Goal: Information Seeking & Learning: Learn about a topic

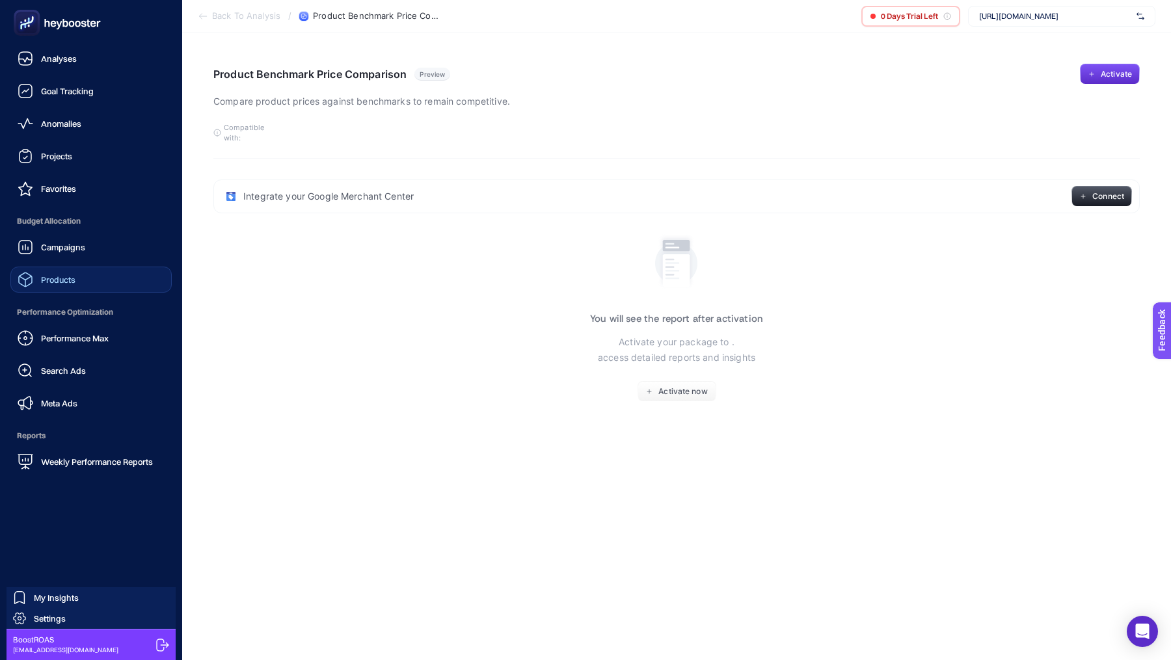
click at [67, 275] on span "Products" at bounding box center [58, 279] width 34 height 10
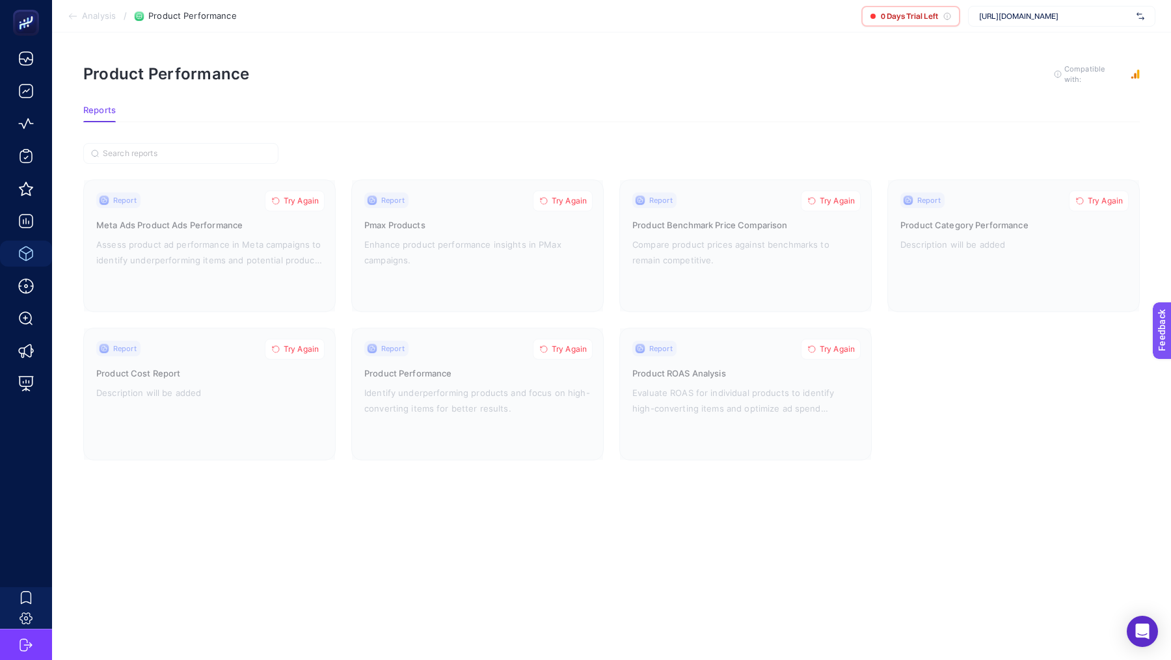
click at [1031, 15] on span "[URL][DOMAIN_NAME]" at bounding box center [1055, 16] width 152 height 10
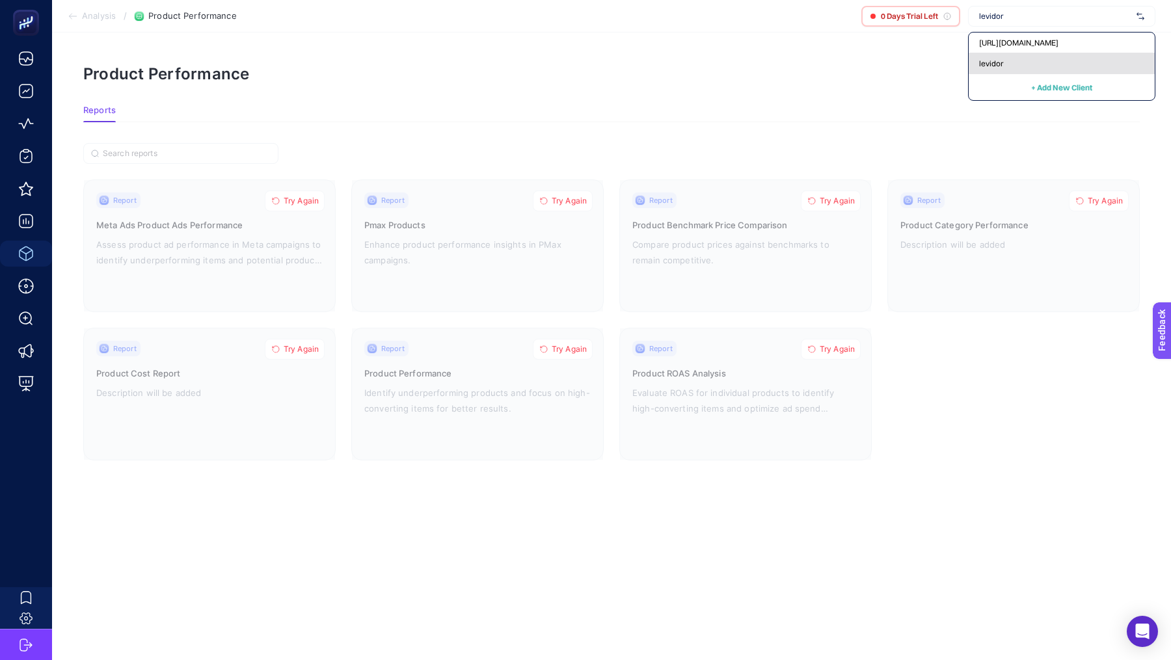
type input "levidor"
click at [1027, 59] on div "levidor" at bounding box center [1061, 63] width 186 height 21
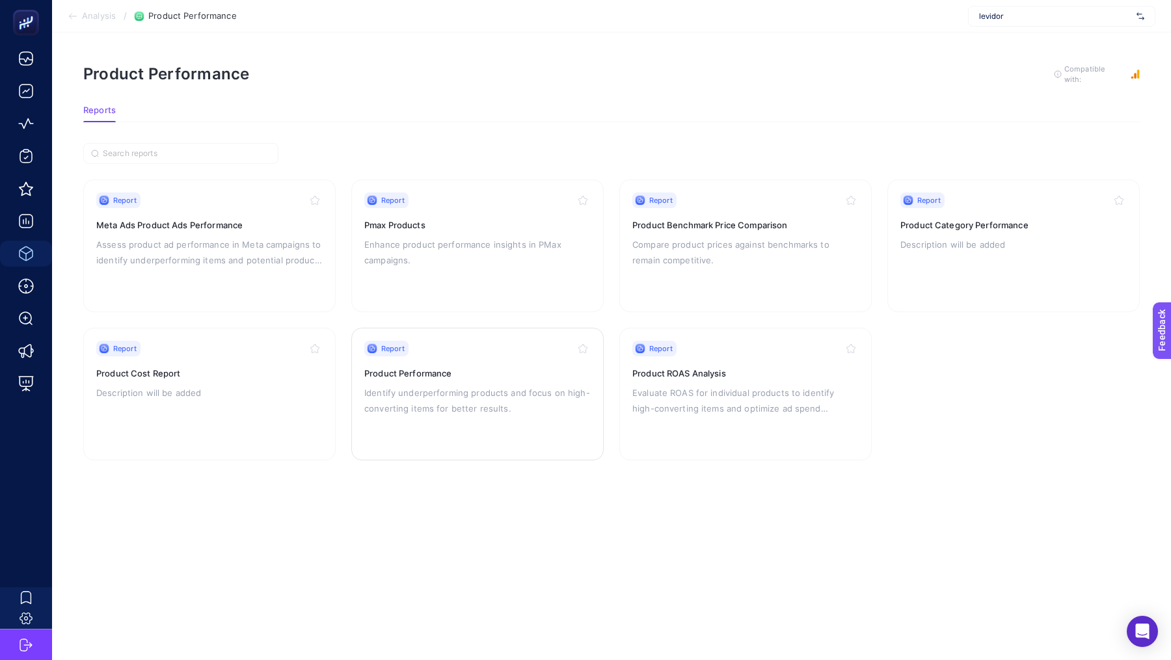
click at [505, 367] on h3 "Product Performance" at bounding box center [477, 373] width 226 height 13
click at [1096, 206] on button "Try Again" at bounding box center [1099, 201] width 60 height 21
click at [239, 393] on p "Description will be added" at bounding box center [209, 393] width 226 height 16
click at [1005, 237] on p "Description will be added" at bounding box center [1013, 245] width 226 height 16
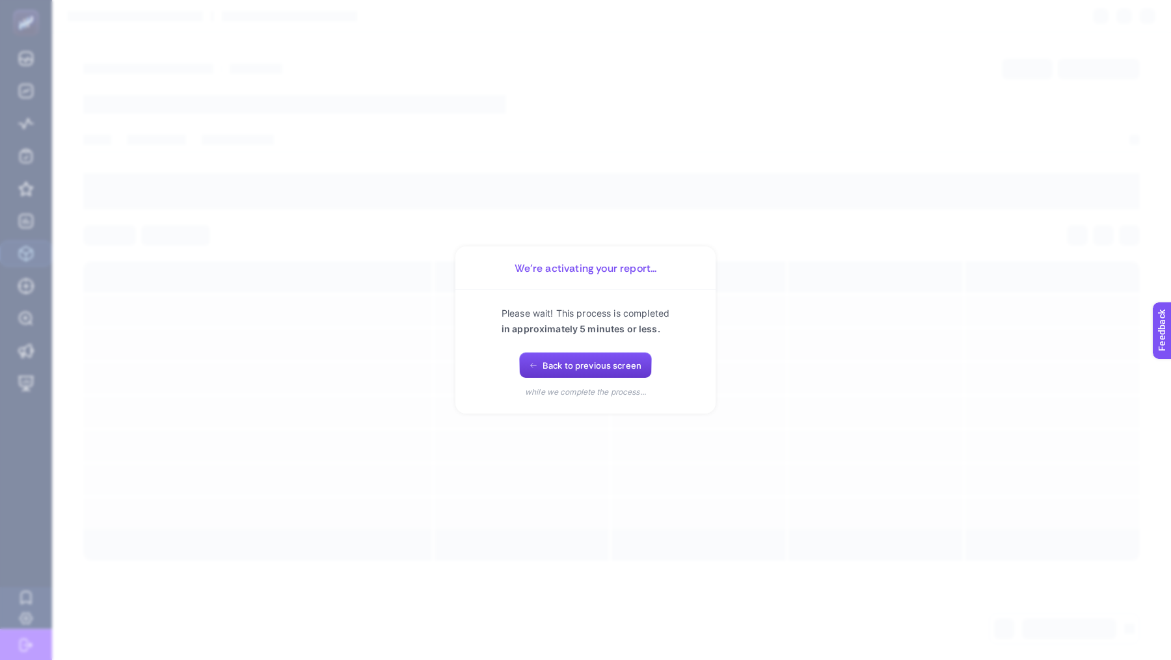
click at [574, 357] on button "Back to previous screen" at bounding box center [585, 365] width 133 height 26
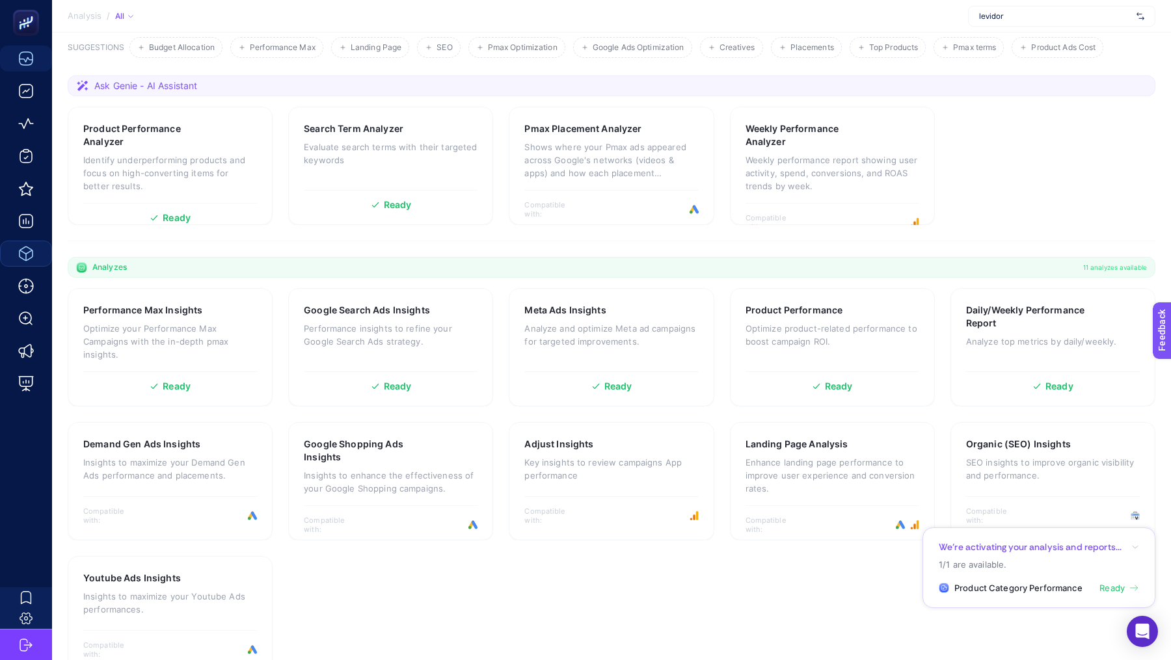
scroll to position [153, 0]
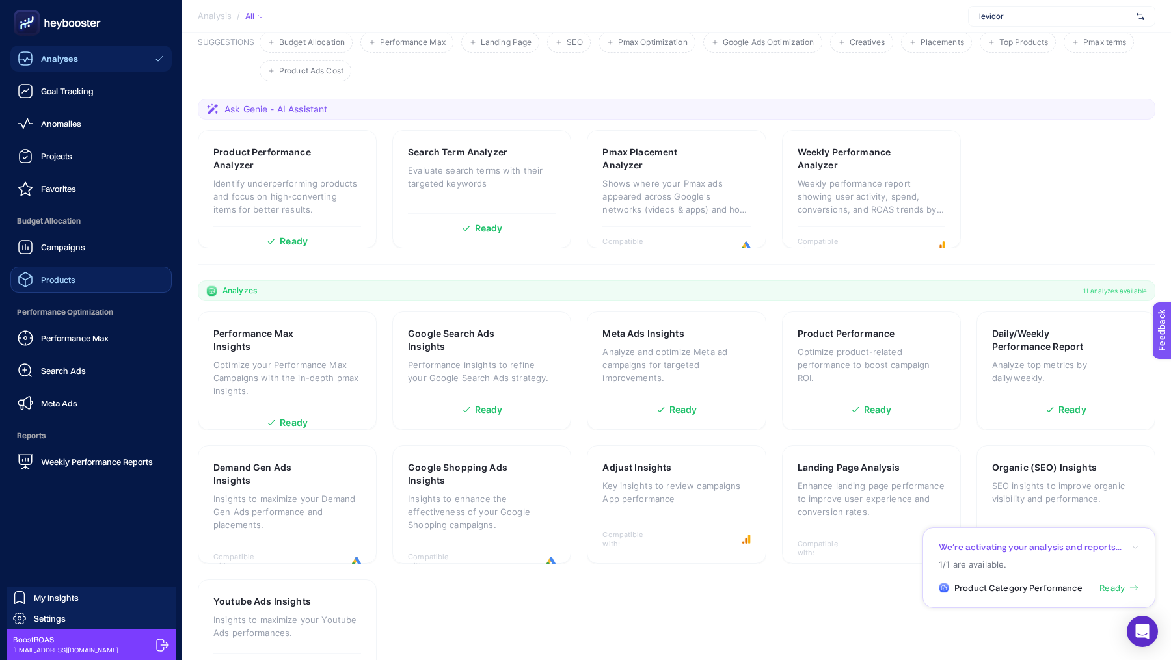
click at [77, 283] on link "Products" at bounding box center [90, 280] width 161 height 26
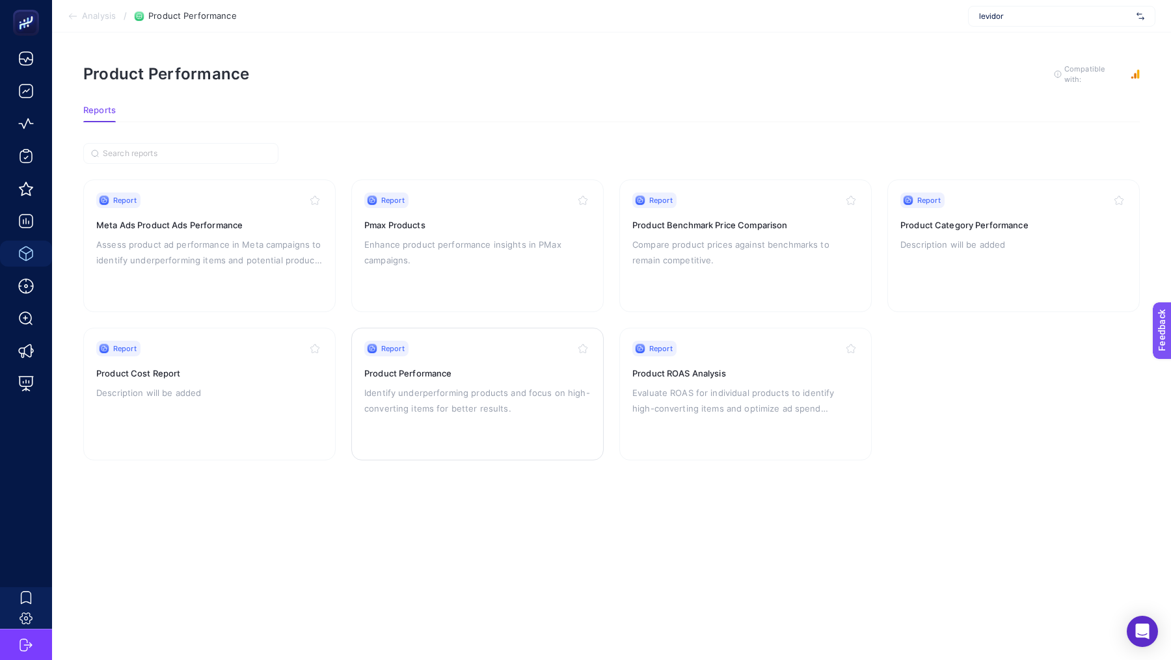
click at [525, 354] on div "Report Product Performance Identify underperforming products and focus on high-…" at bounding box center [477, 394] width 226 height 107
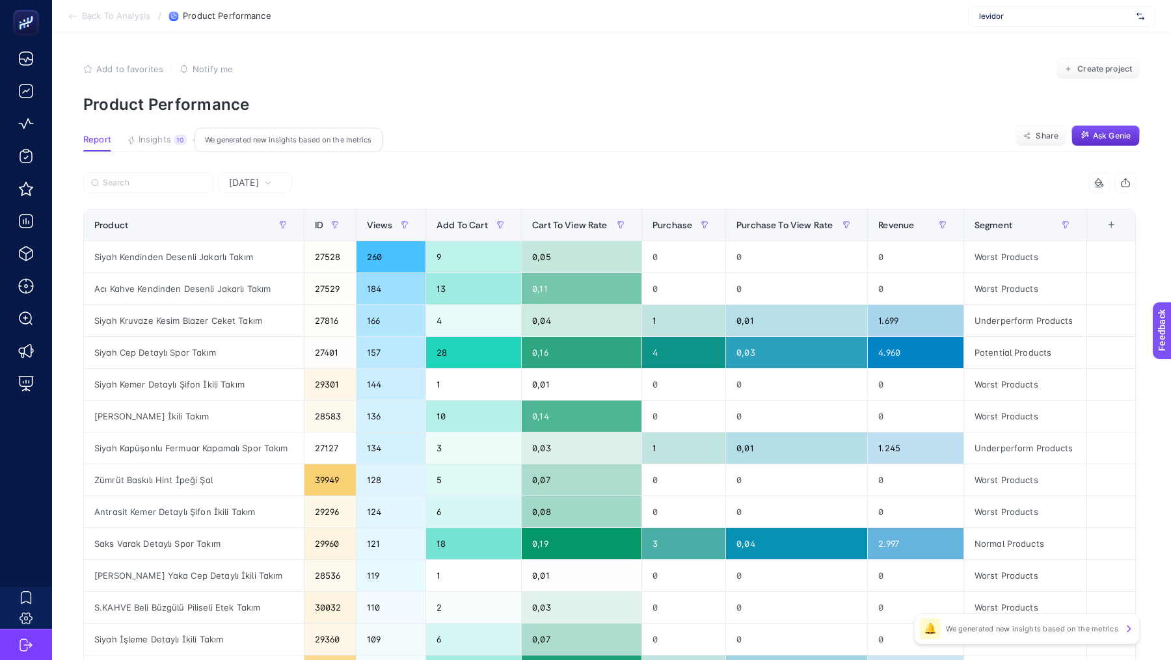
click at [160, 142] on span "Insights" at bounding box center [155, 140] width 33 height 10
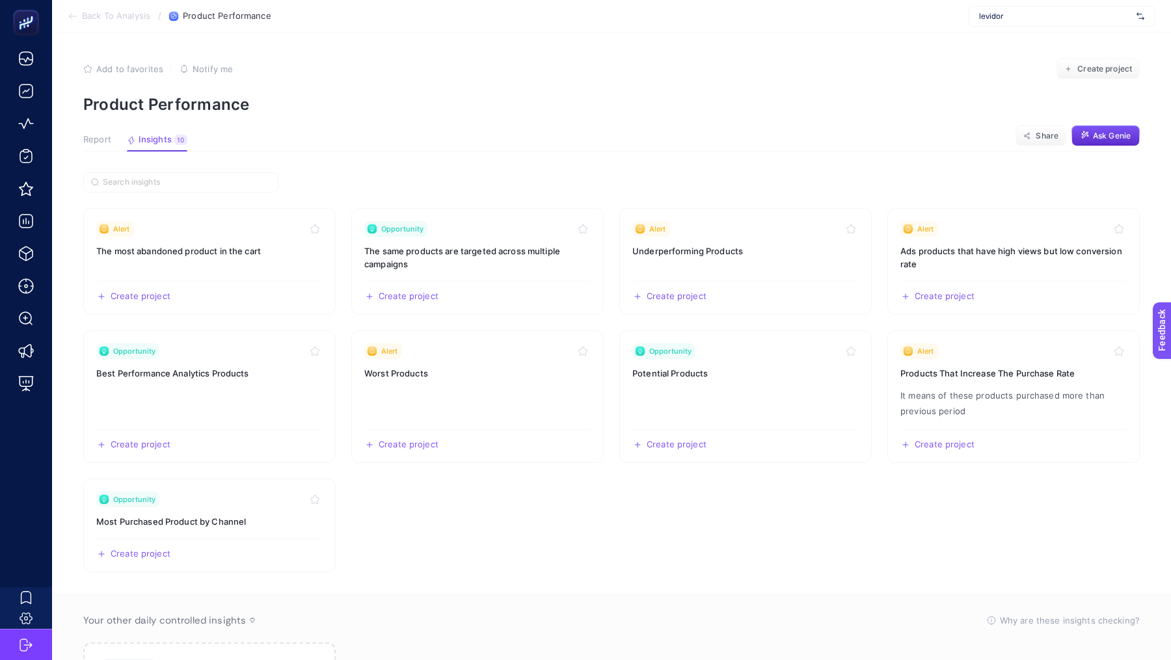
click at [94, 137] on span "Report" at bounding box center [97, 140] width 28 height 10
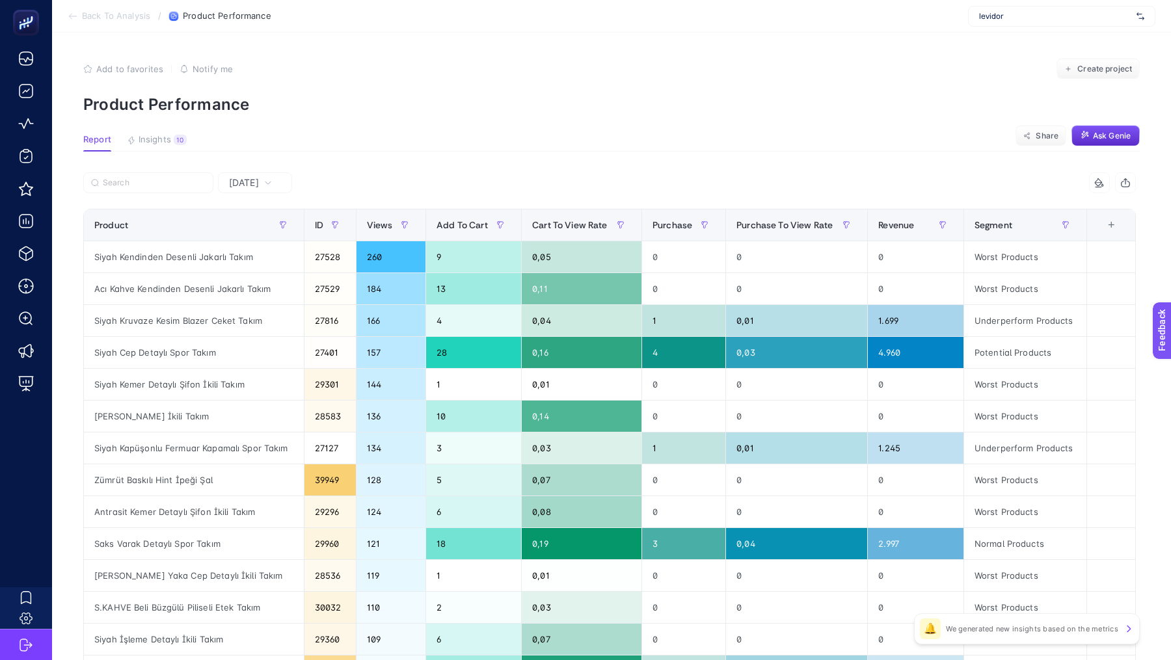
click at [92, 12] on span "Back To Analysis" at bounding box center [116, 16] width 68 height 10
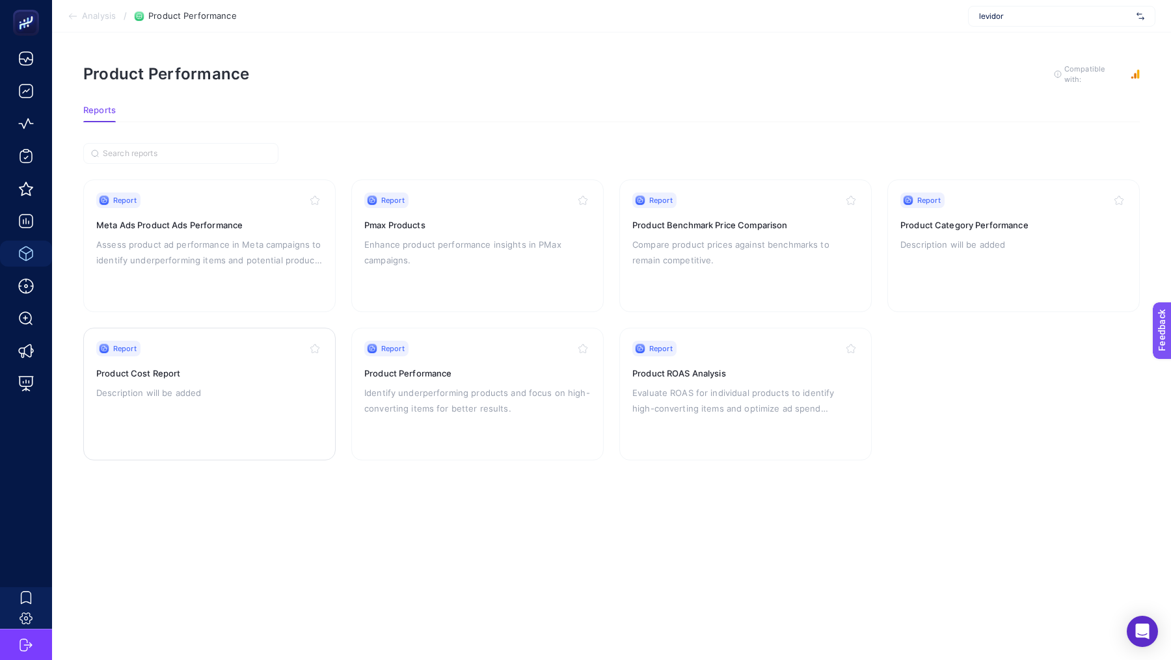
click at [223, 358] on div "Report Product Cost Report Description will be added" at bounding box center [209, 394] width 226 height 107
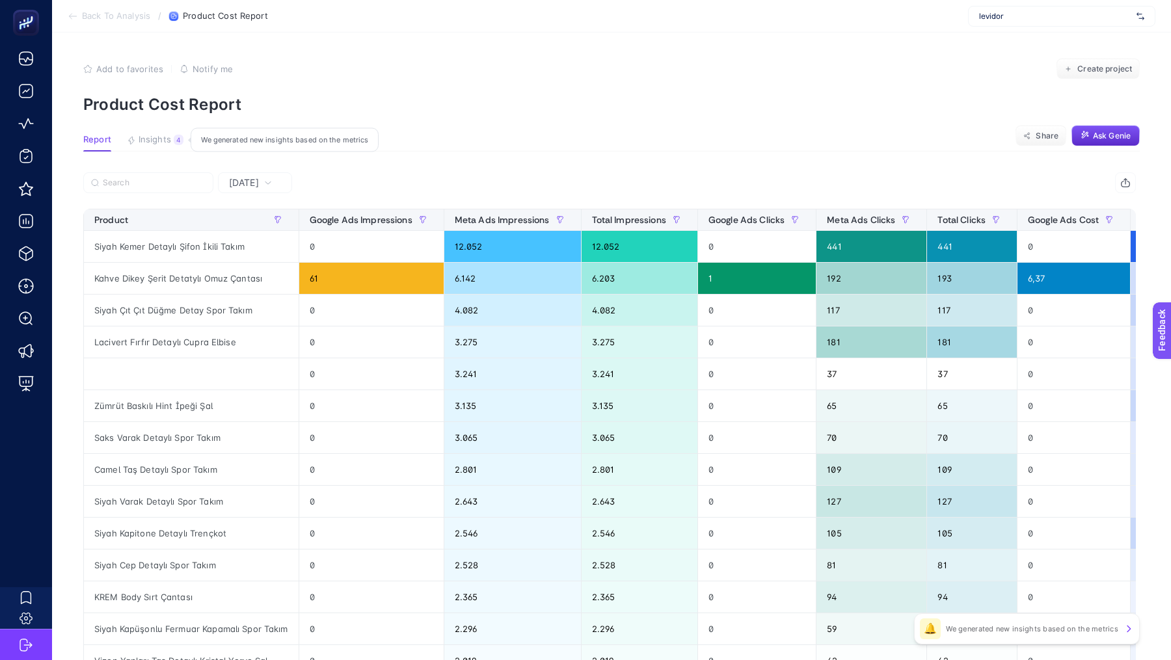
click at [167, 135] on span "Insights" at bounding box center [155, 140] width 33 height 10
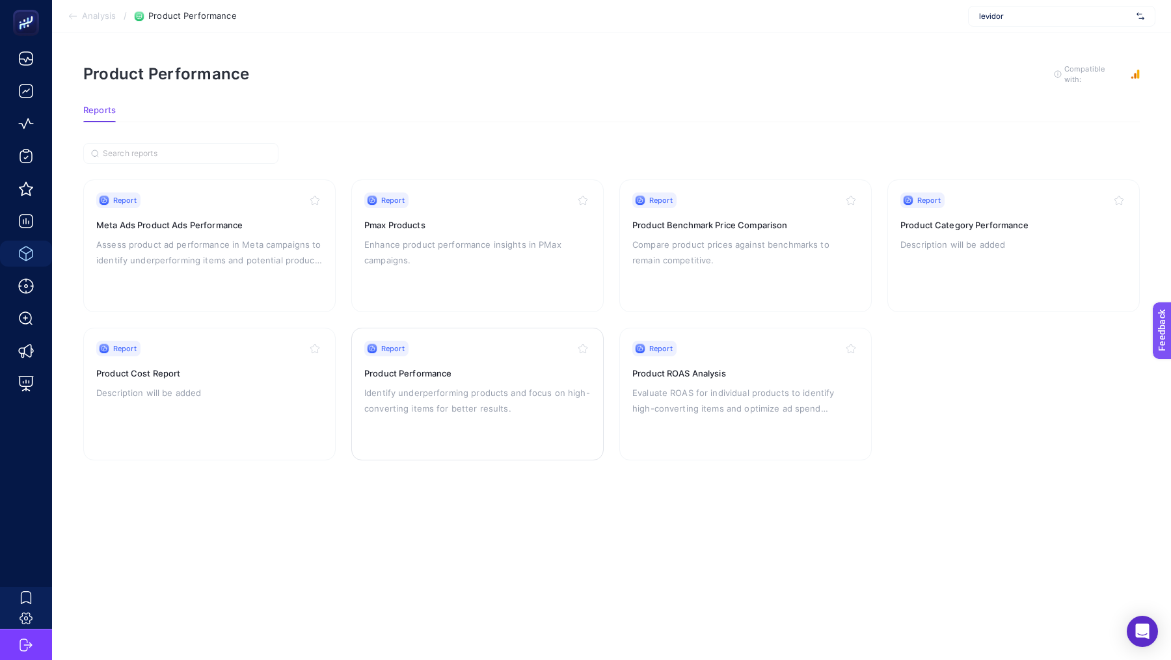
click at [501, 345] on div "Report" at bounding box center [477, 349] width 226 height 16
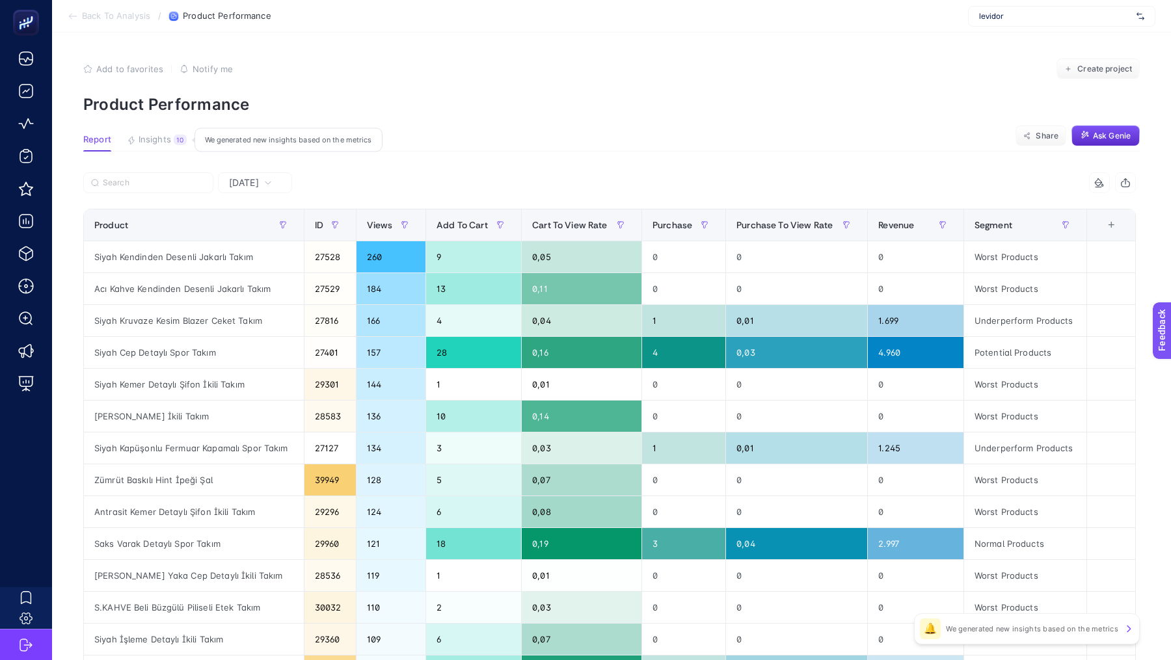
click at [169, 144] on span "Insights" at bounding box center [155, 140] width 33 height 10
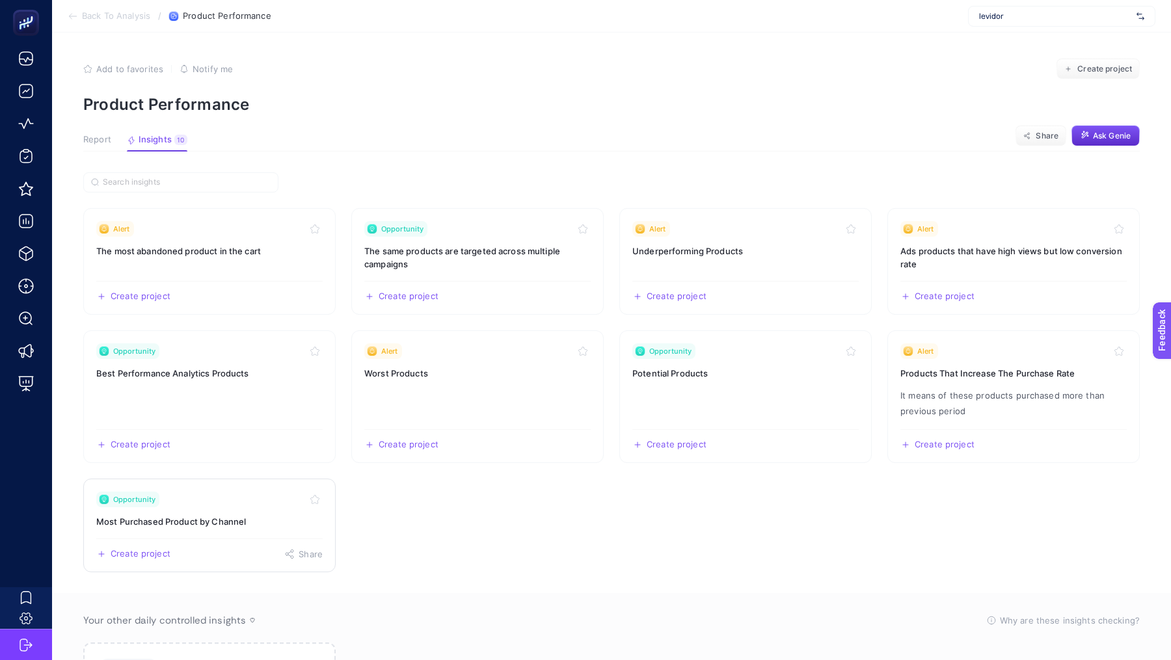
click at [216, 532] on link "Opportunity Most Purchased Product by Channel Create project Share" at bounding box center [209, 526] width 252 height 94
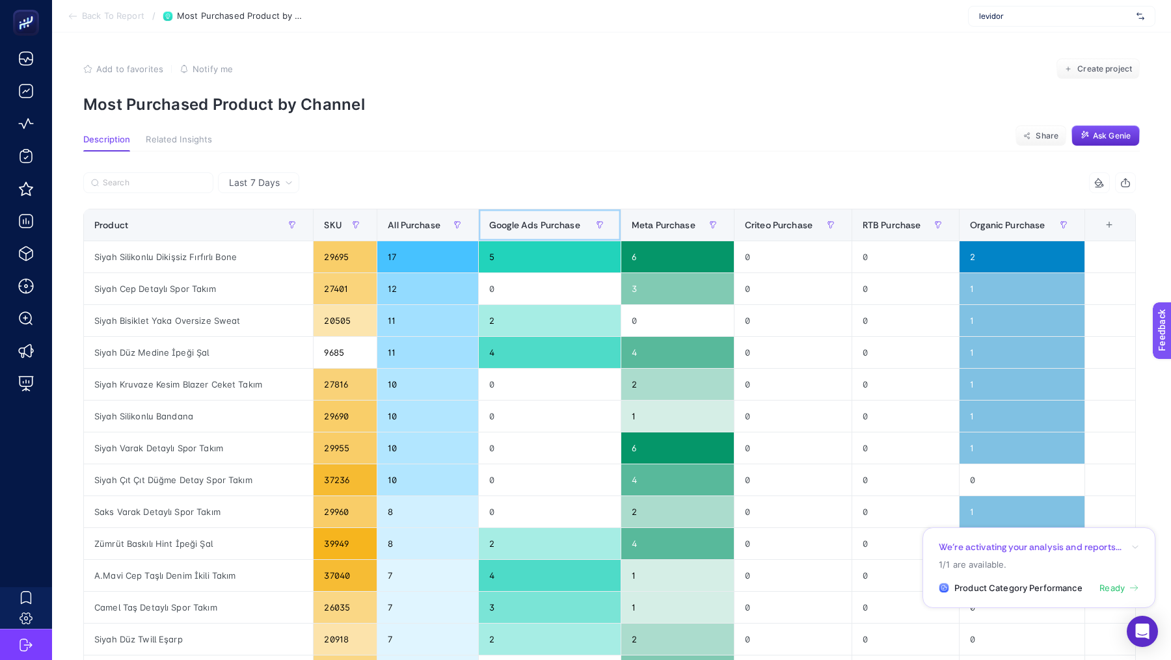
click at [533, 233] on div "Google Ads Purchase" at bounding box center [549, 225] width 121 height 21
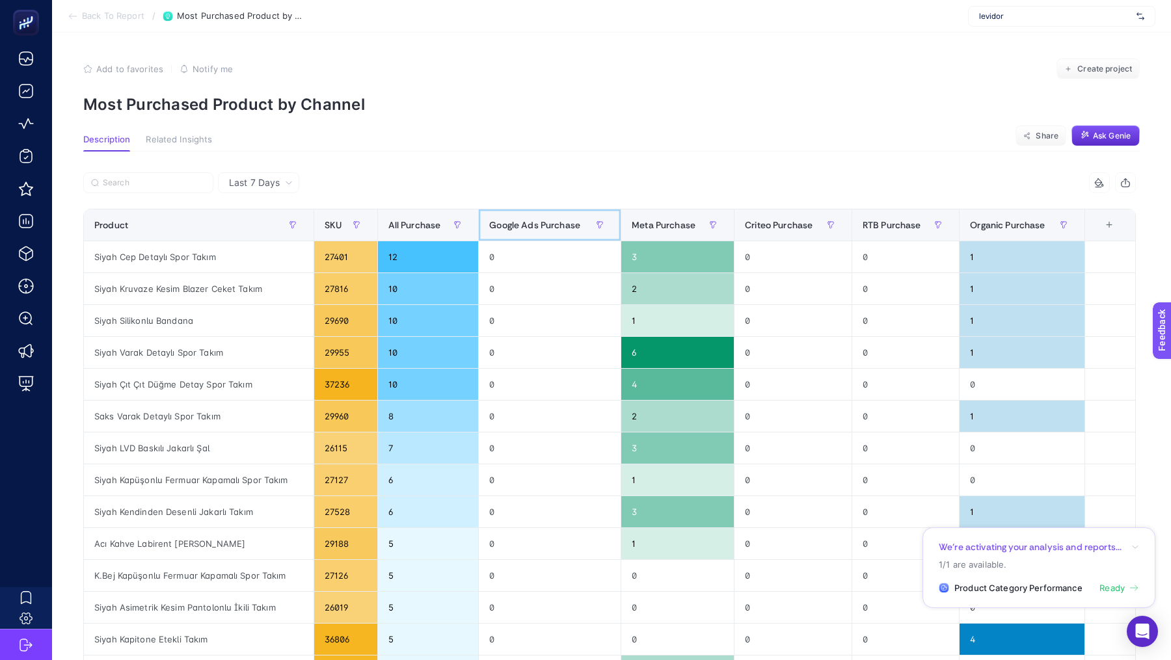
click at [533, 233] on div "Google Ads Purchase" at bounding box center [549, 225] width 121 height 21
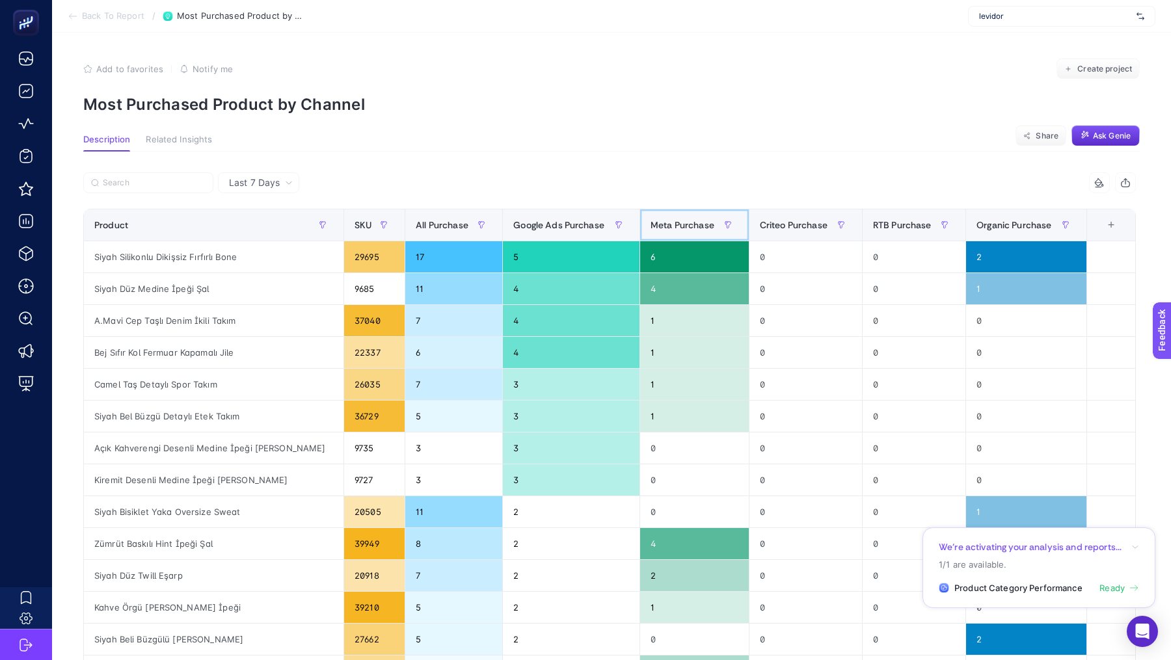
click at [654, 232] on div "Meta Purchase" at bounding box center [694, 225] width 88 height 21
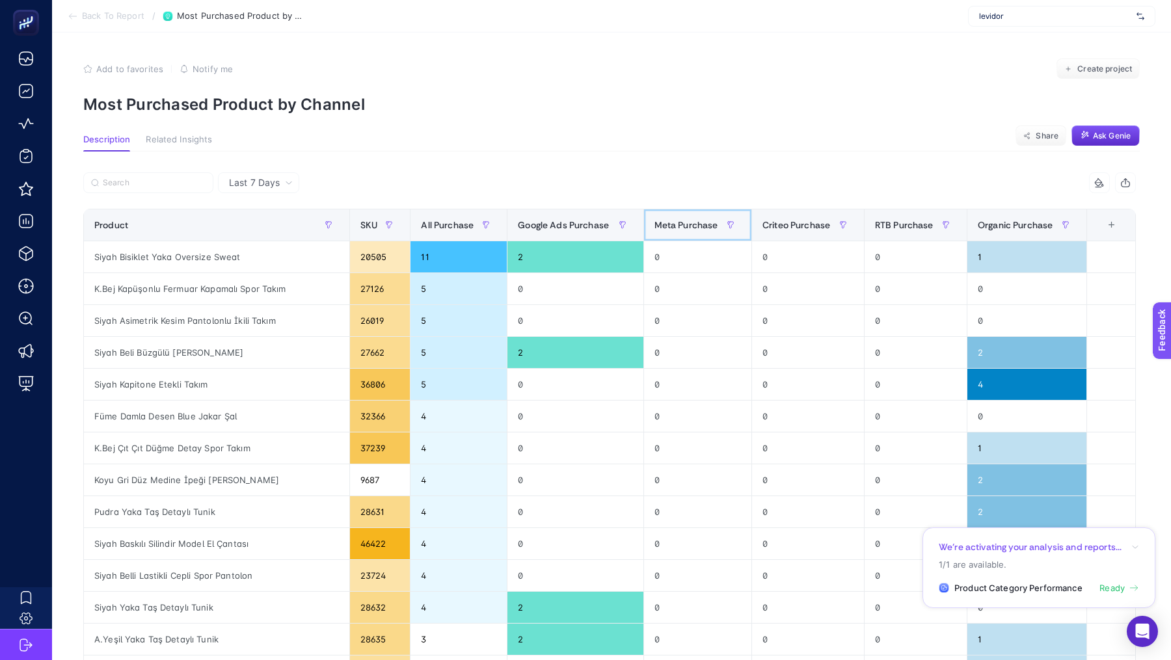
click at [654, 232] on div "Meta Purchase" at bounding box center [697, 225] width 86 height 21
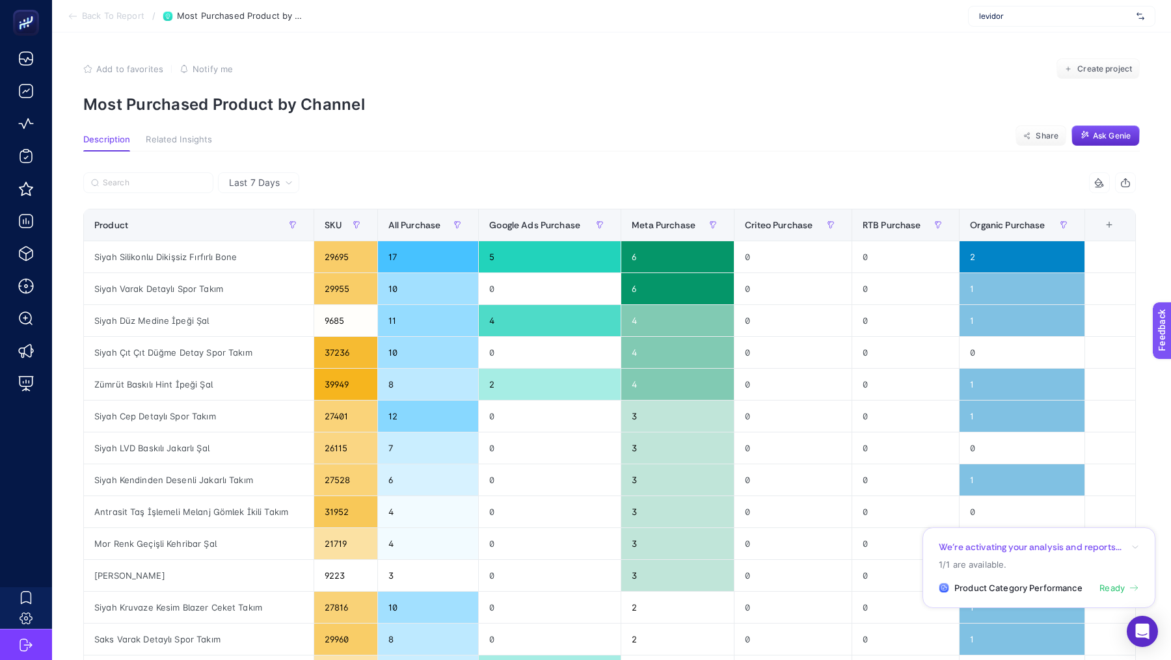
click at [254, 178] on span "Last 7 Days" at bounding box center [254, 182] width 51 height 13
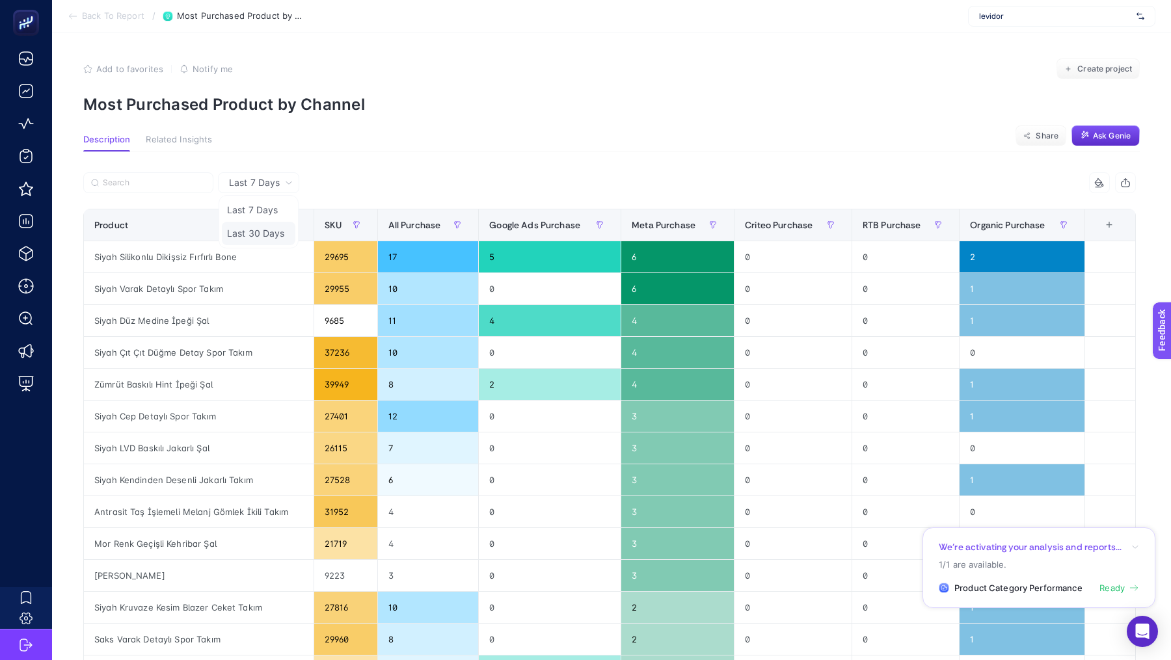
click at [260, 231] on li "Last 30 Days" at bounding box center [258, 233] width 73 height 23
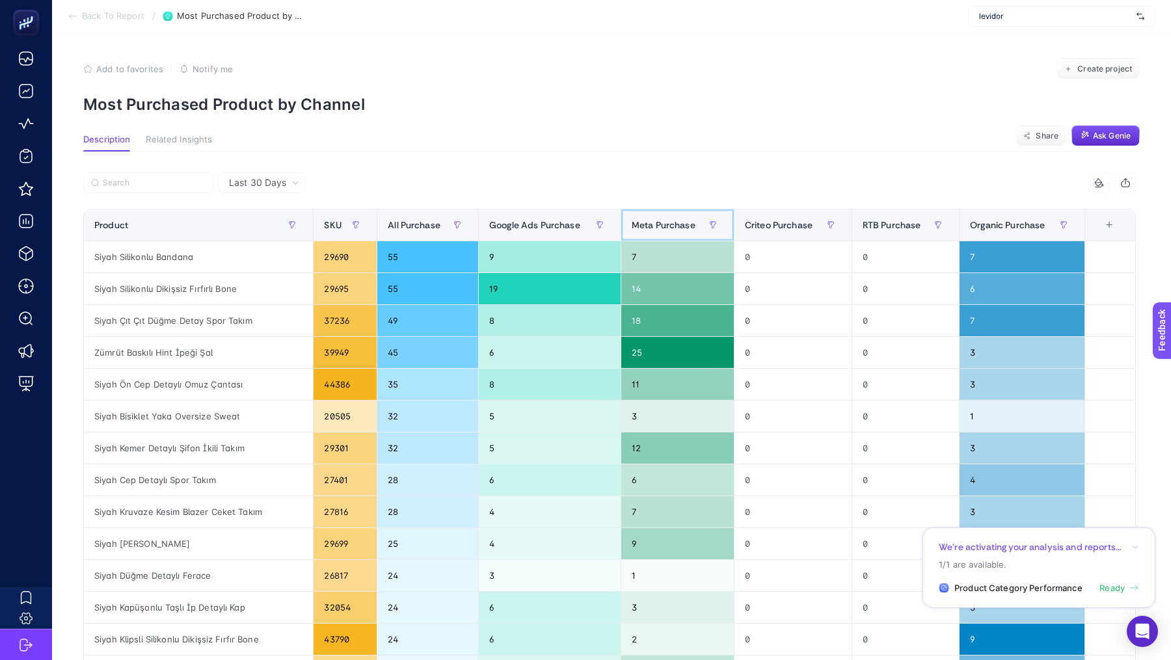
click at [652, 236] on th "Meta Purchase" at bounding box center [676, 225] width 113 height 32
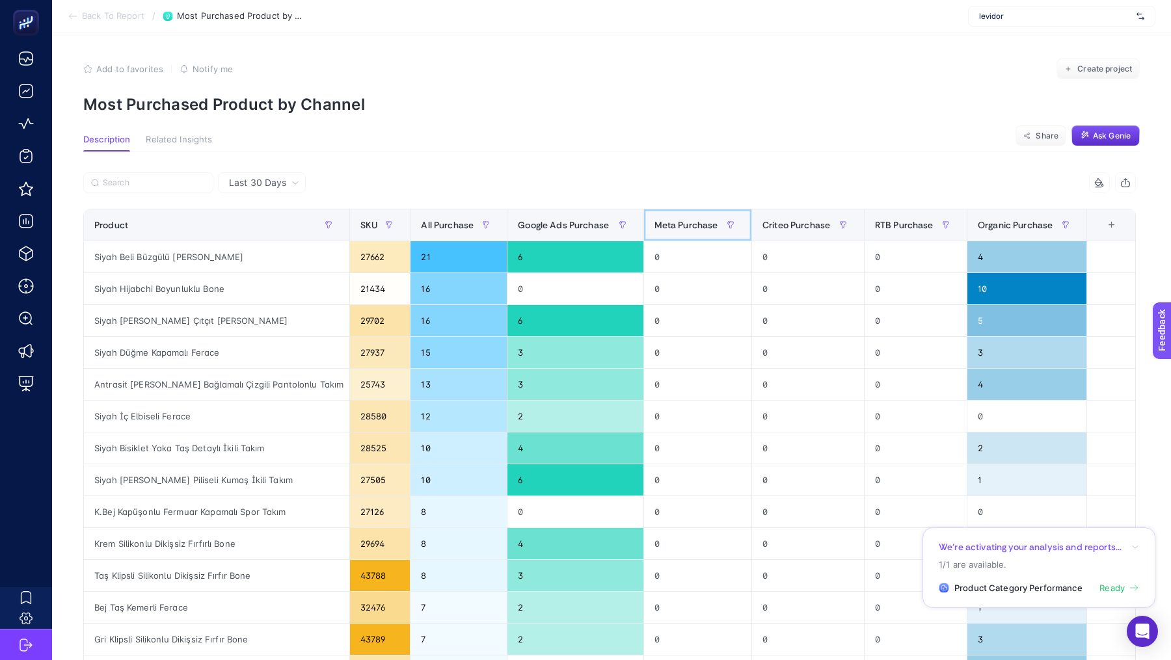
click at [652, 236] on th "Meta Purchase" at bounding box center [697, 225] width 108 height 32
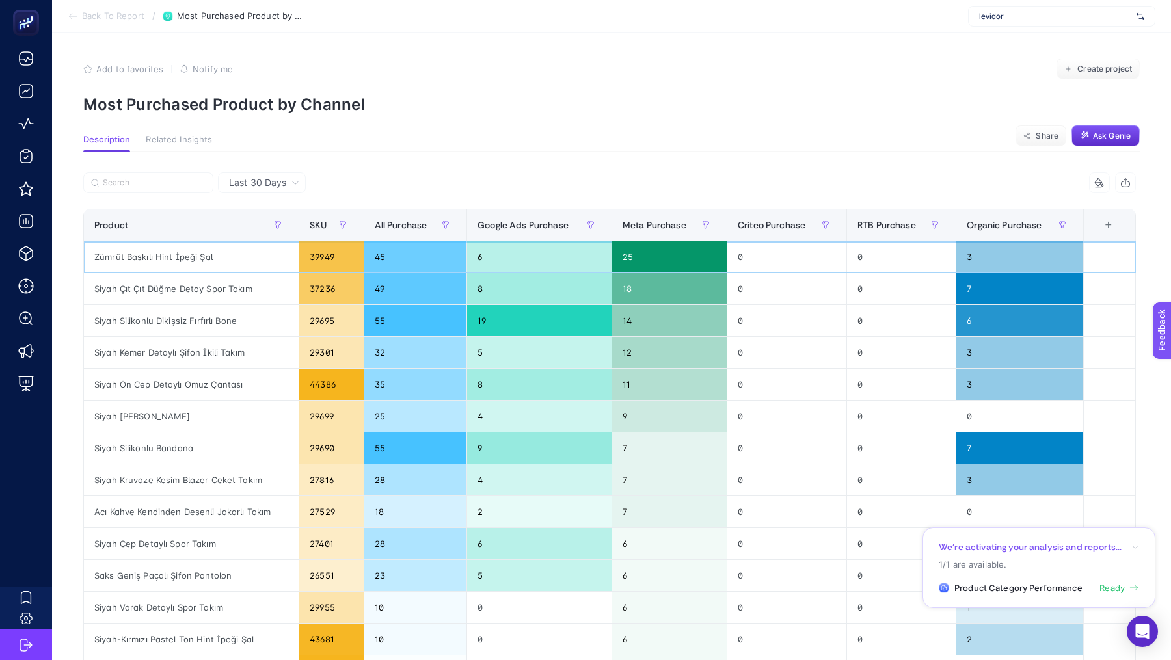
click at [155, 256] on div "Zümrüt Baskılı Hint İpeği Şal" at bounding box center [191, 256] width 215 height 31
copy tr "Zümrüt Baskılı Hint İpeği Şal"
click at [495, 229] on span "Google Ads Purchase" at bounding box center [522, 225] width 91 height 10
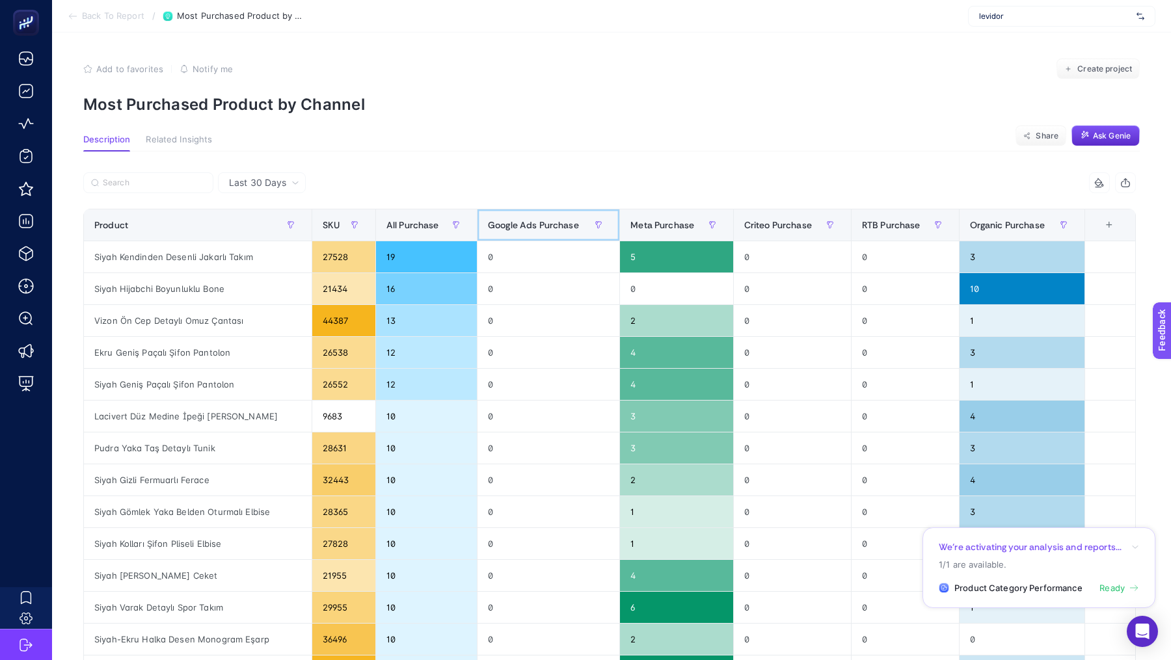
click at [496, 230] on div "Google Ads Purchase" at bounding box center [548, 225] width 121 height 21
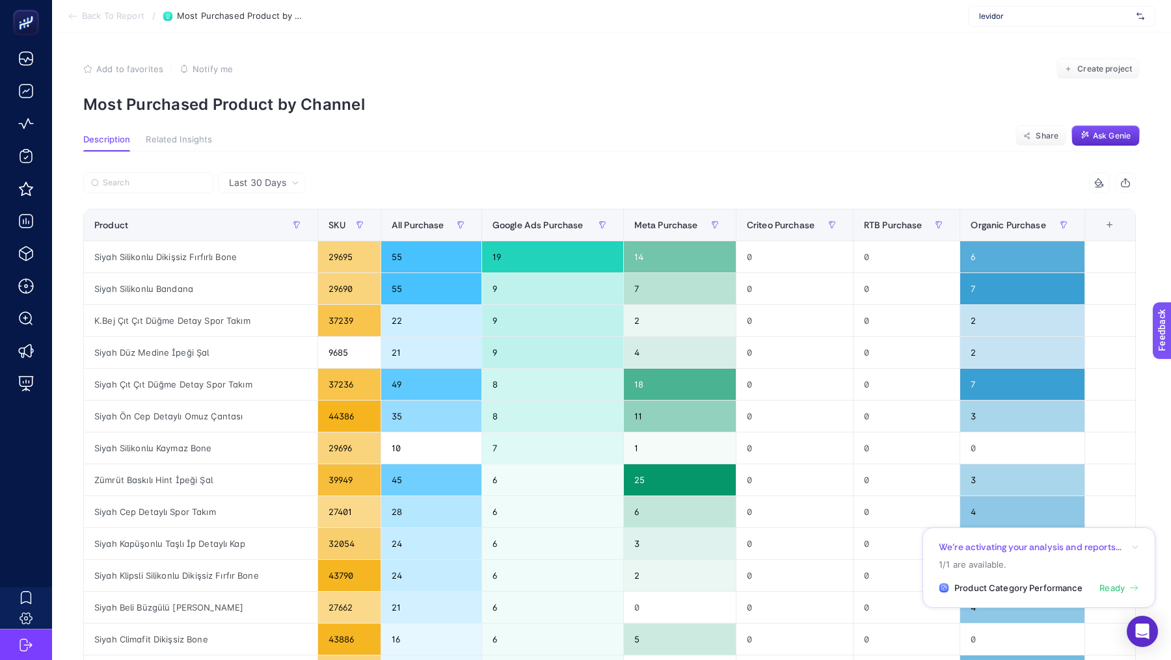
click at [1128, 182] on icon "button" at bounding box center [1125, 183] width 10 height 10
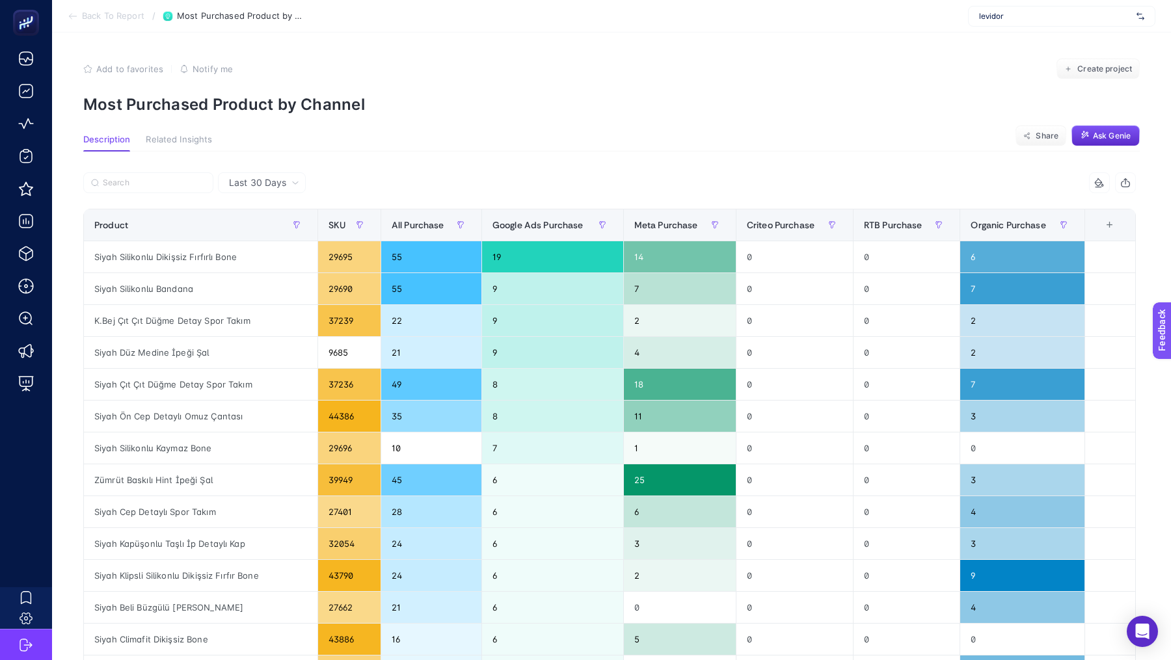
click at [129, 16] on span "Back To Report" at bounding box center [113, 16] width 62 height 10
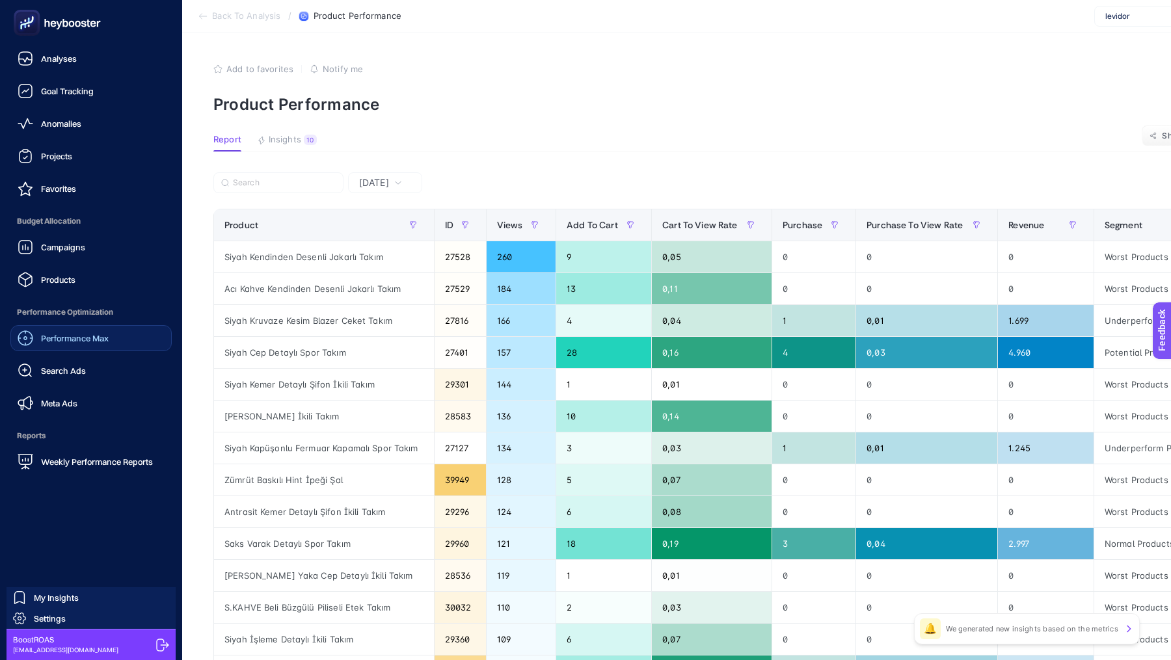
click at [72, 337] on span "Performance Max" at bounding box center [75, 338] width 68 height 10
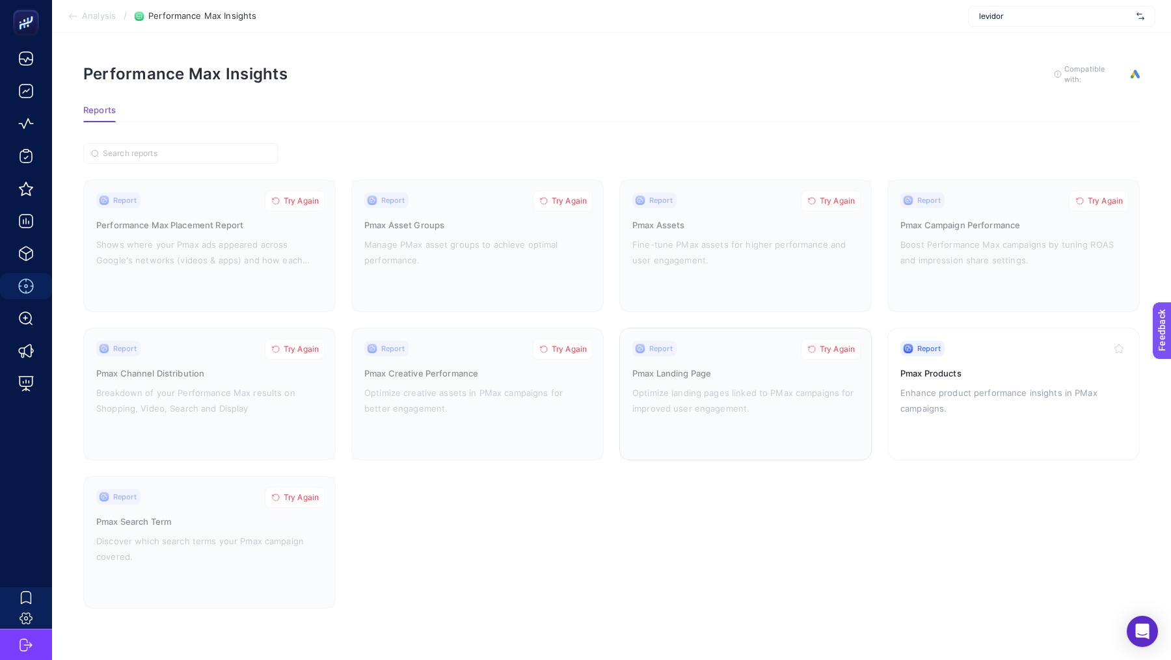
click at [834, 351] on span "Try Again" at bounding box center [836, 349] width 35 height 10
click at [830, 196] on span "Try Again" at bounding box center [836, 201] width 35 height 10
click at [1113, 196] on span "Try Again" at bounding box center [1104, 201] width 35 height 10
click at [564, 344] on span "Try Again" at bounding box center [568, 349] width 35 height 10
click at [574, 200] on span "Try Again" at bounding box center [568, 201] width 35 height 10
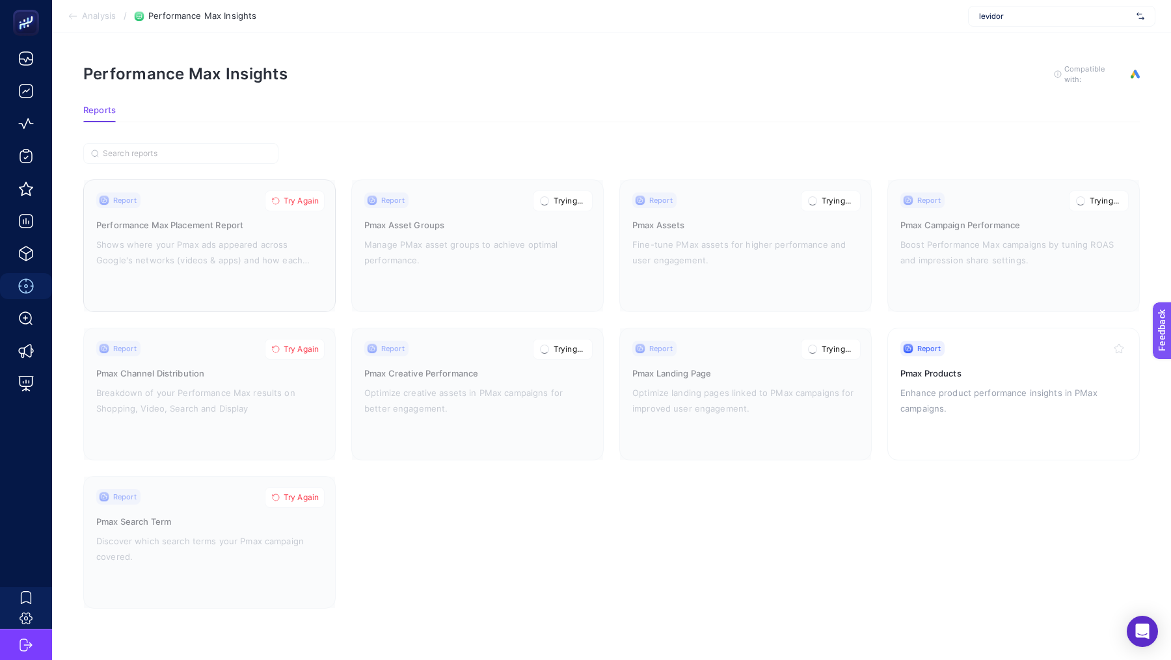
click at [310, 191] on button "Try Again" at bounding box center [295, 201] width 60 height 21
click at [310, 340] on button "Try Again" at bounding box center [295, 349] width 60 height 21
click at [303, 492] on span "Try Again" at bounding box center [301, 497] width 35 height 10
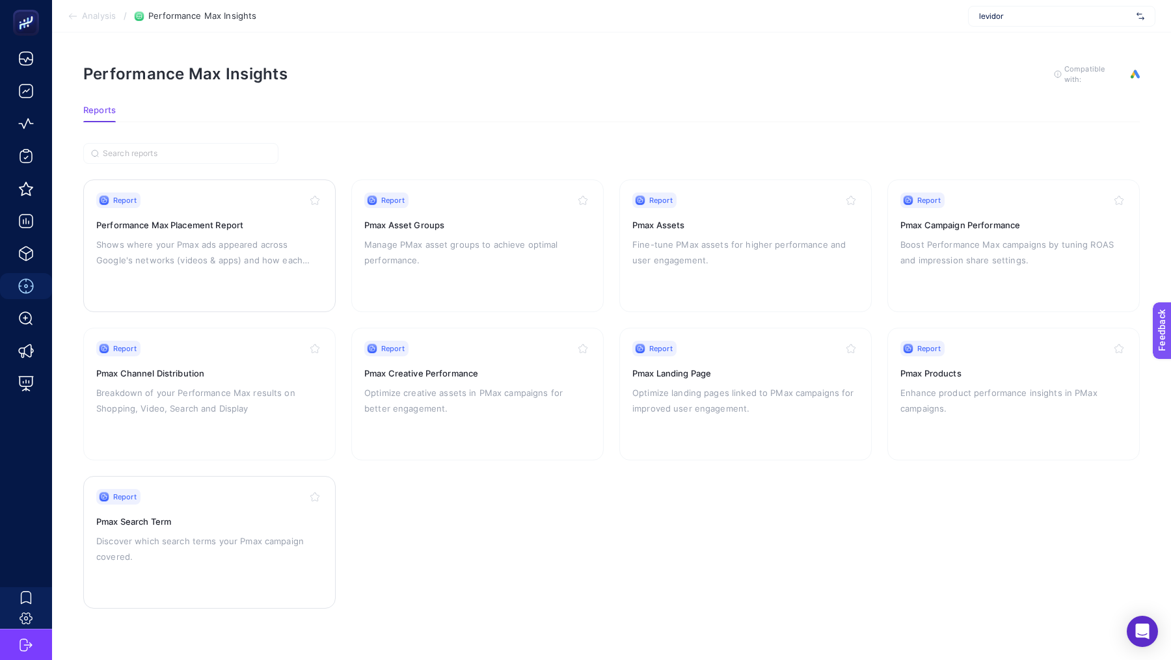
click at [278, 269] on div "Report Performance Max Placement Report Shows where your Pmax ads appeared acro…" at bounding box center [209, 246] width 226 height 107
click at [970, 379] on div "Report Pmax Products Enhance product performance insights in PMax campaigns." at bounding box center [1013, 394] width 226 height 107
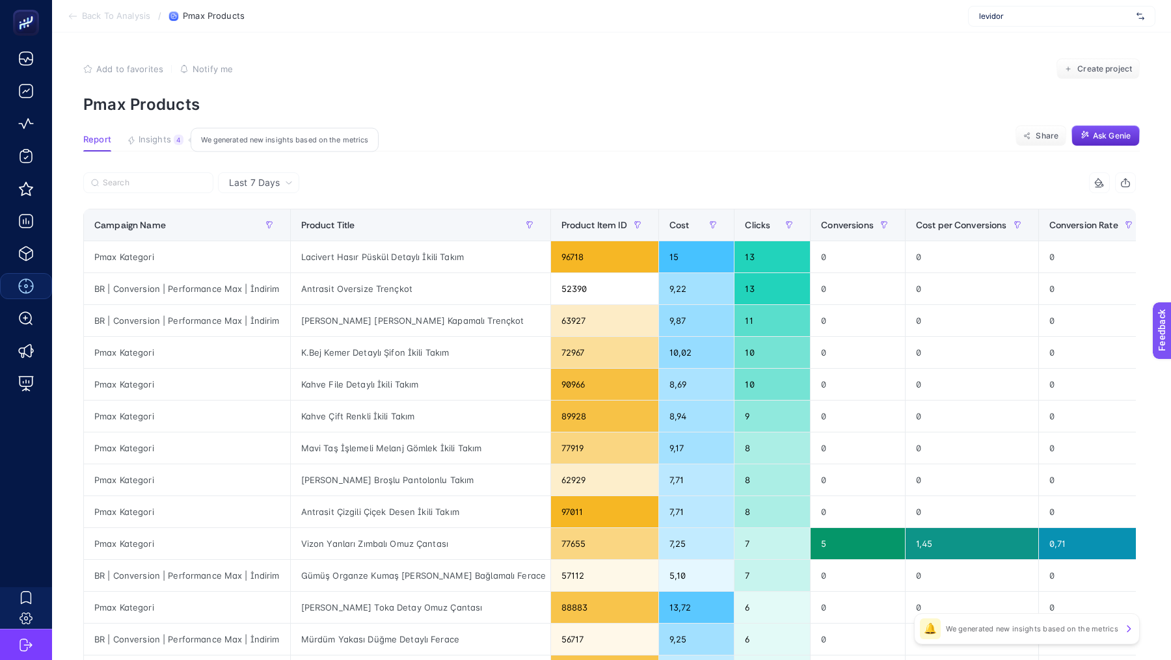
click at [141, 146] on button "Insights 4 We generated new insights based on the metrics" at bounding box center [155, 143] width 57 height 17
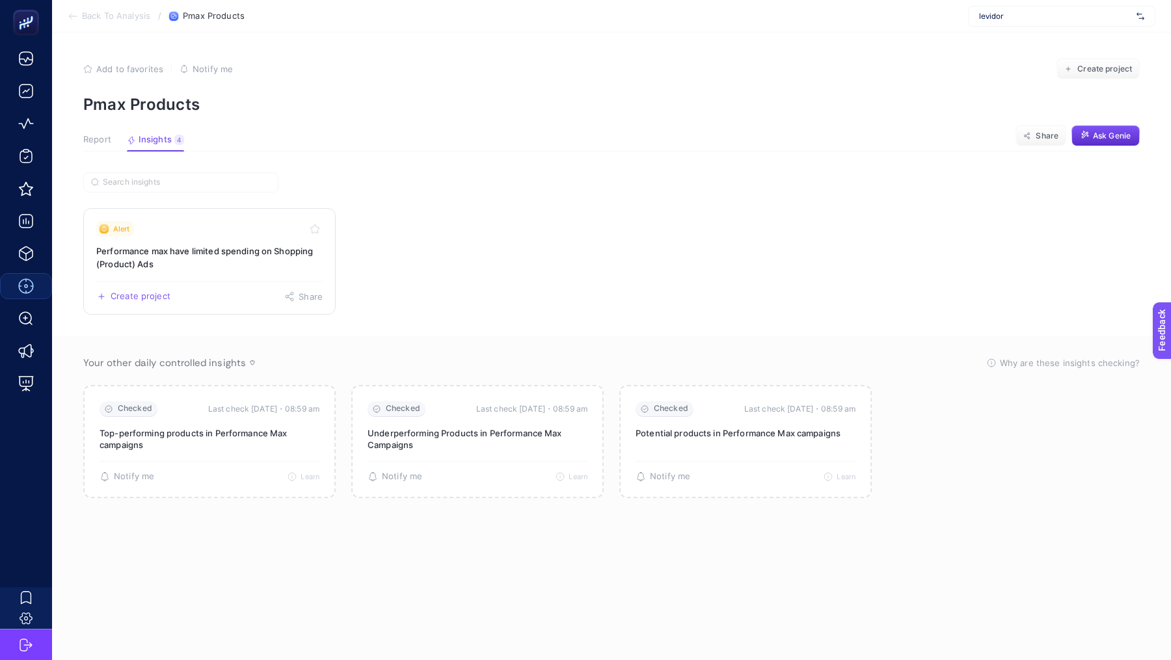
click at [233, 269] on h3 "Performance max have limited spending on Shopping (Product) Ads" at bounding box center [209, 258] width 226 height 26
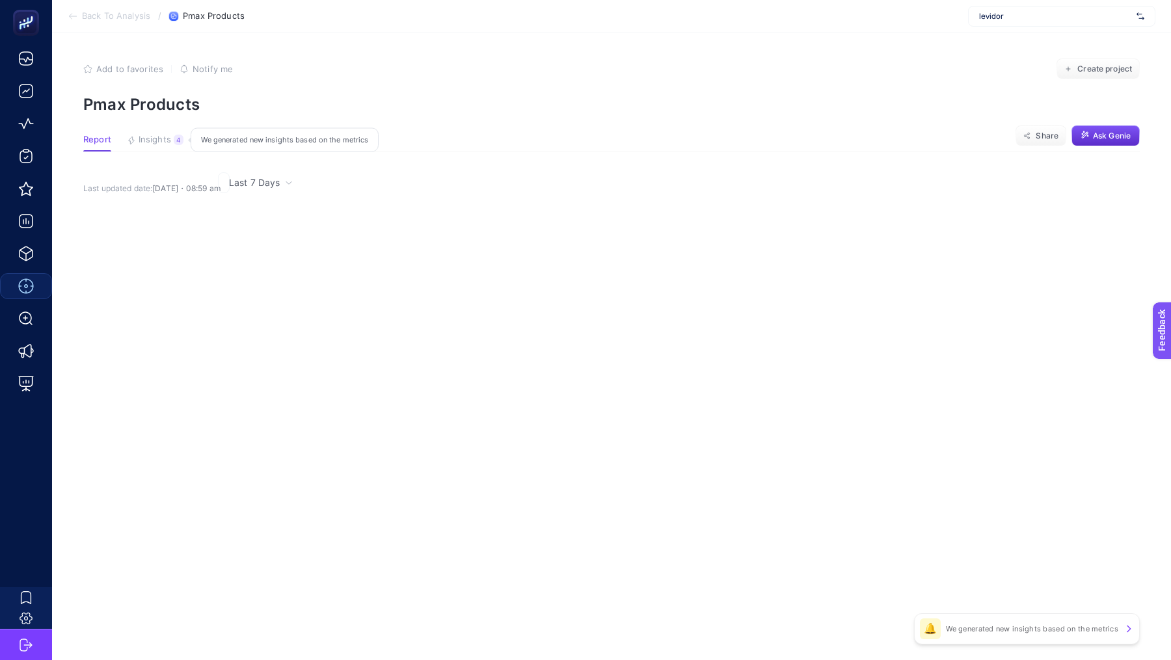
click at [148, 135] on span "Insights" at bounding box center [155, 140] width 33 height 10
click at [152, 138] on span "Insights" at bounding box center [155, 140] width 33 height 10
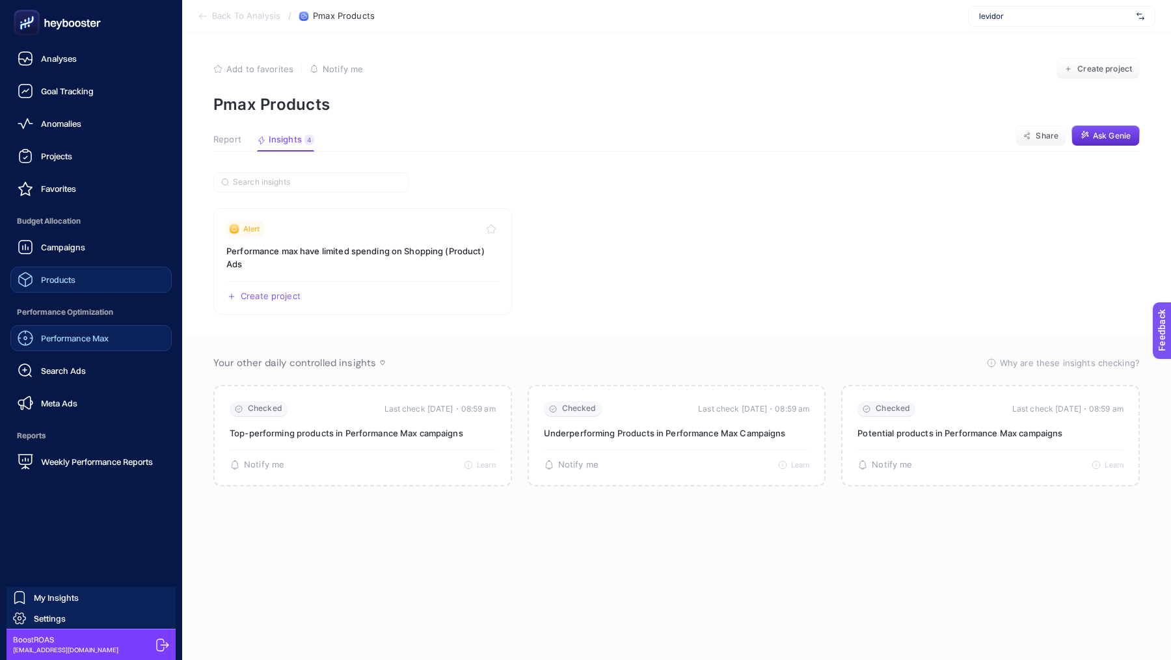
click at [84, 282] on link "Products" at bounding box center [90, 280] width 161 height 26
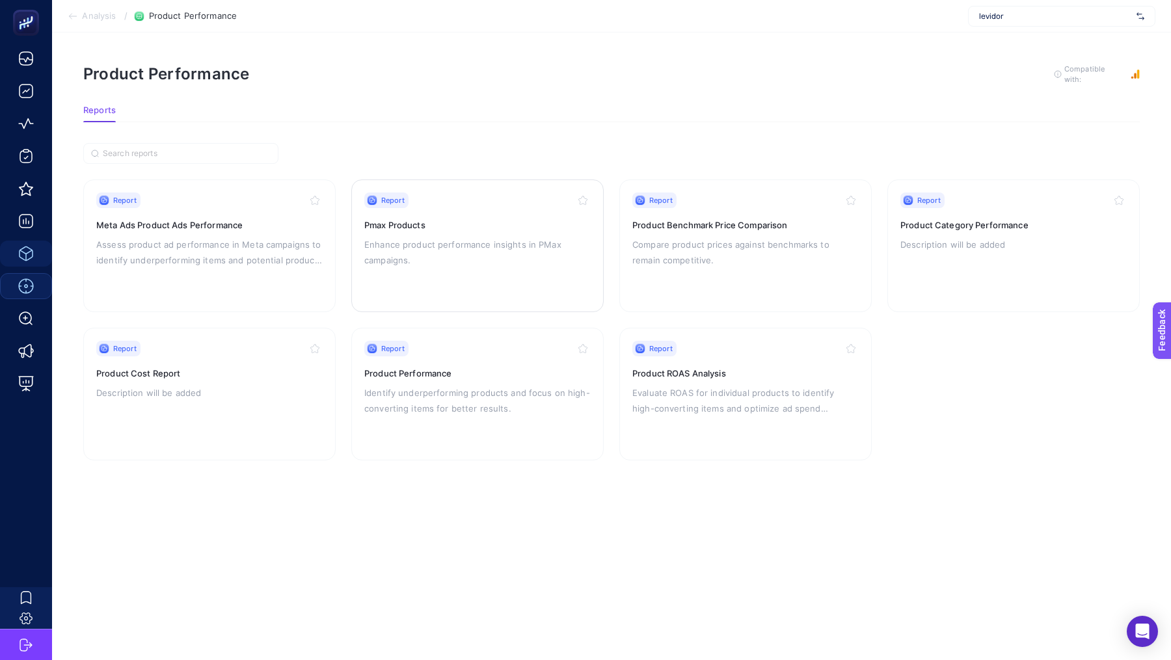
click at [511, 200] on div "Report" at bounding box center [477, 201] width 226 height 16
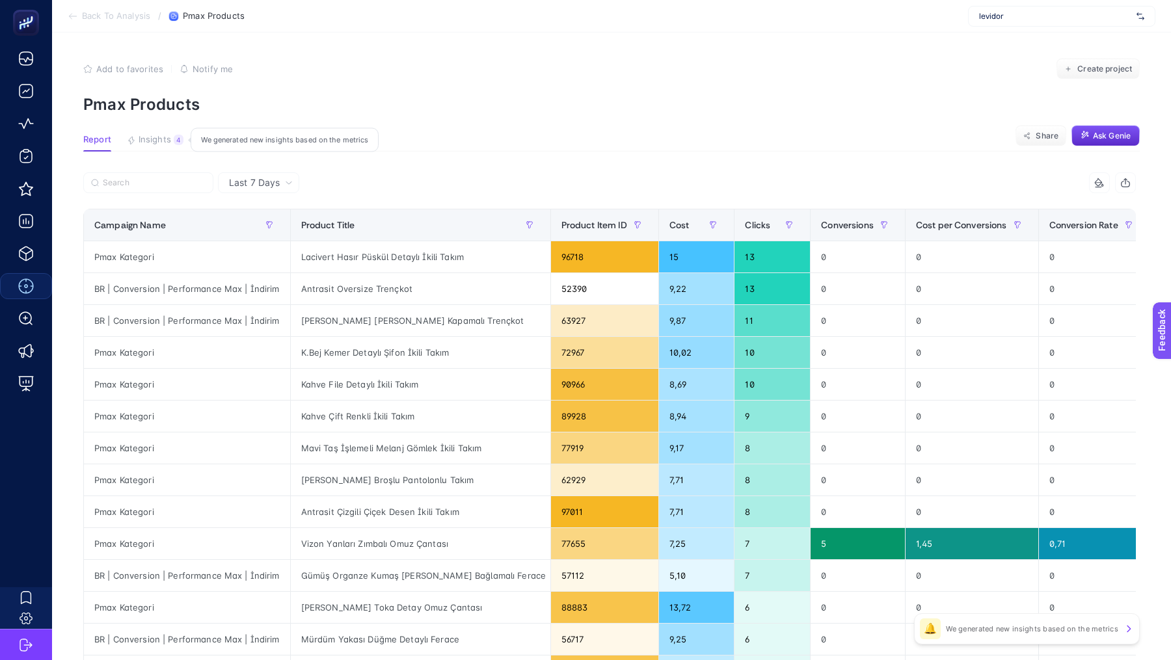
click at [144, 135] on span "Insights" at bounding box center [155, 140] width 33 height 10
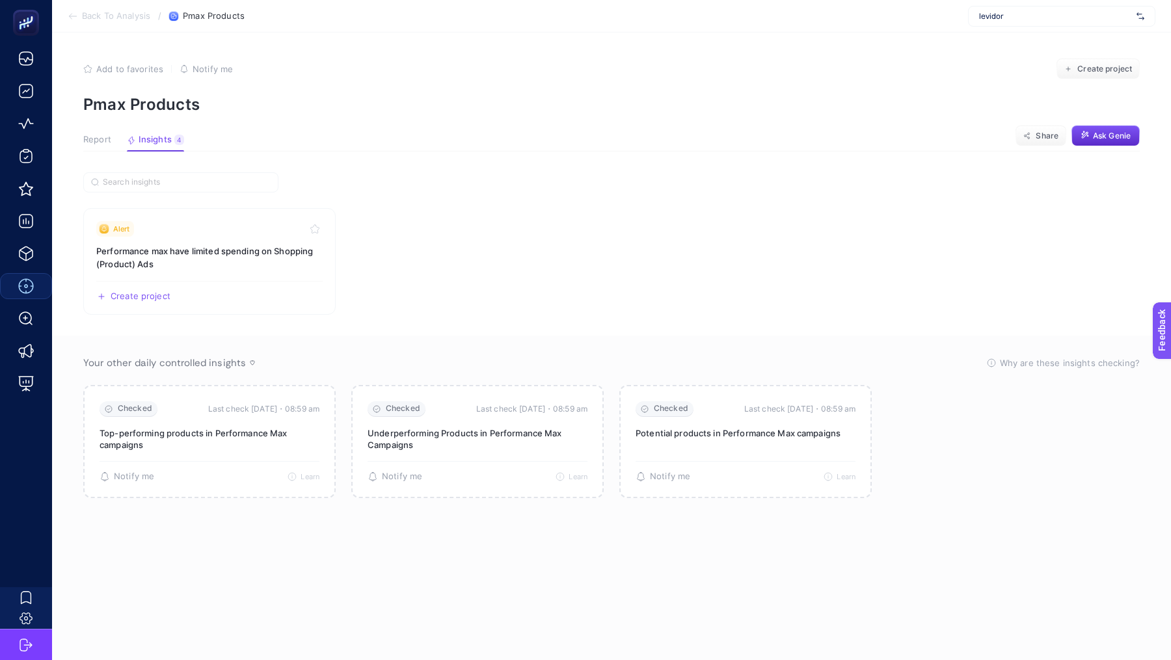
click at [69, 8] on section "Back To Analysis / Pmax Products levidor" at bounding box center [611, 16] width 1119 height 33
click at [84, 16] on span "Back To Analysis" at bounding box center [116, 16] width 68 height 10
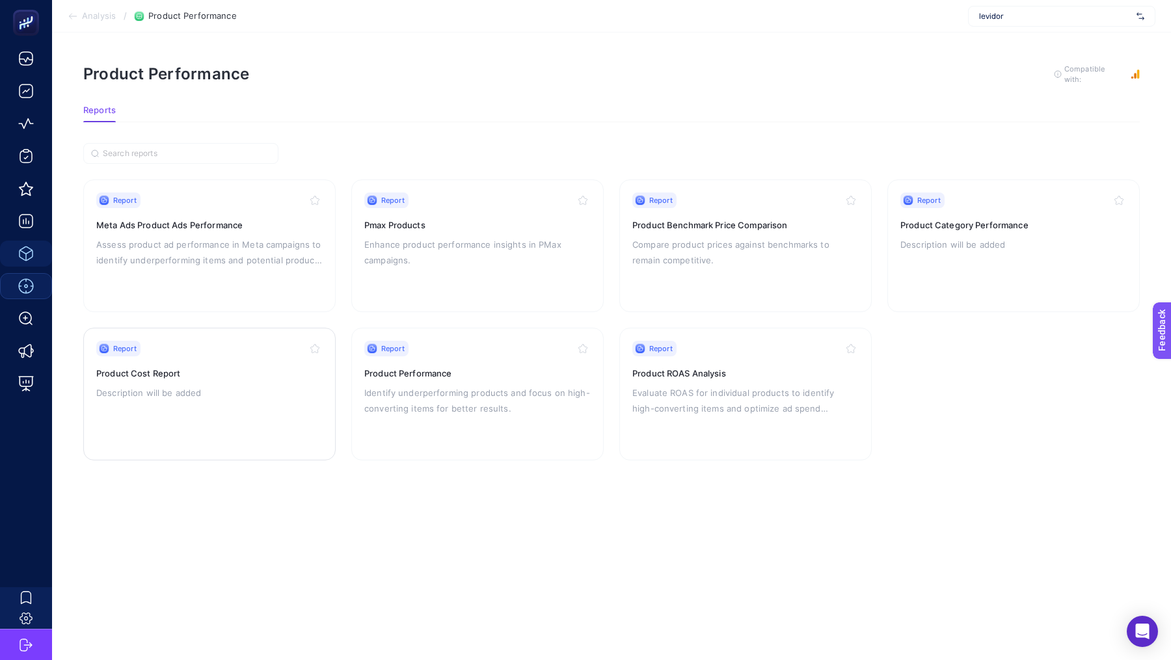
click at [229, 377] on div "Report Product Cost Report Description will be added" at bounding box center [209, 394] width 226 height 107
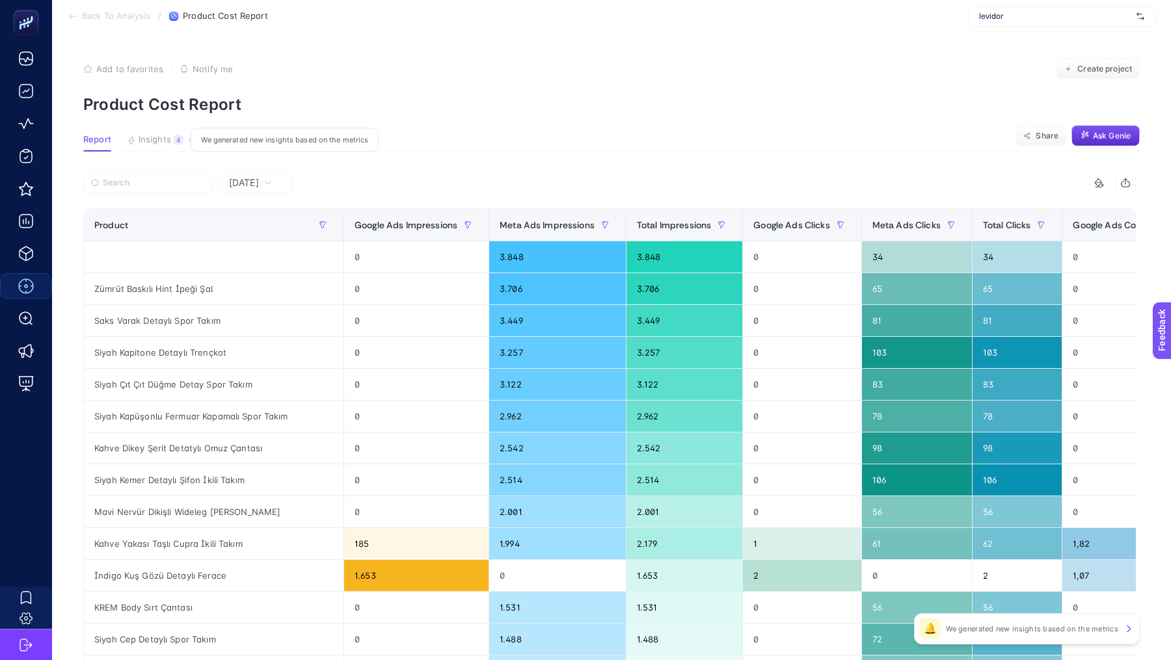
click at [150, 143] on span "Insights" at bounding box center [155, 140] width 33 height 10
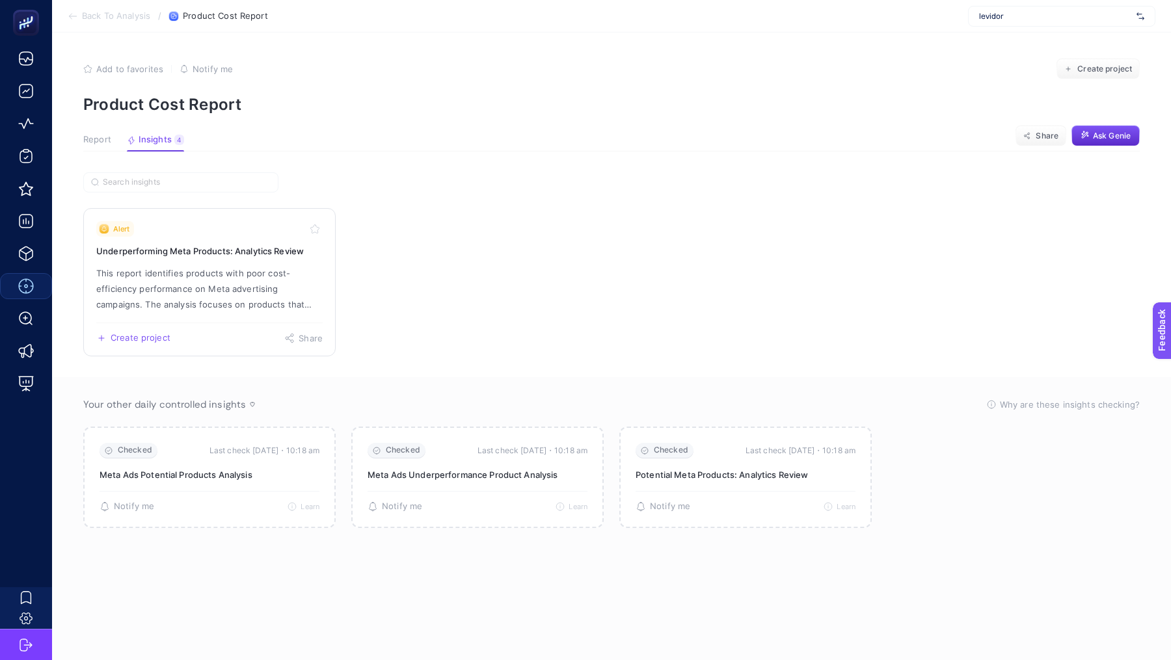
click at [290, 272] on p "This report identifies products with poor cost-efficiency performance on Meta a…" at bounding box center [209, 288] width 226 height 47
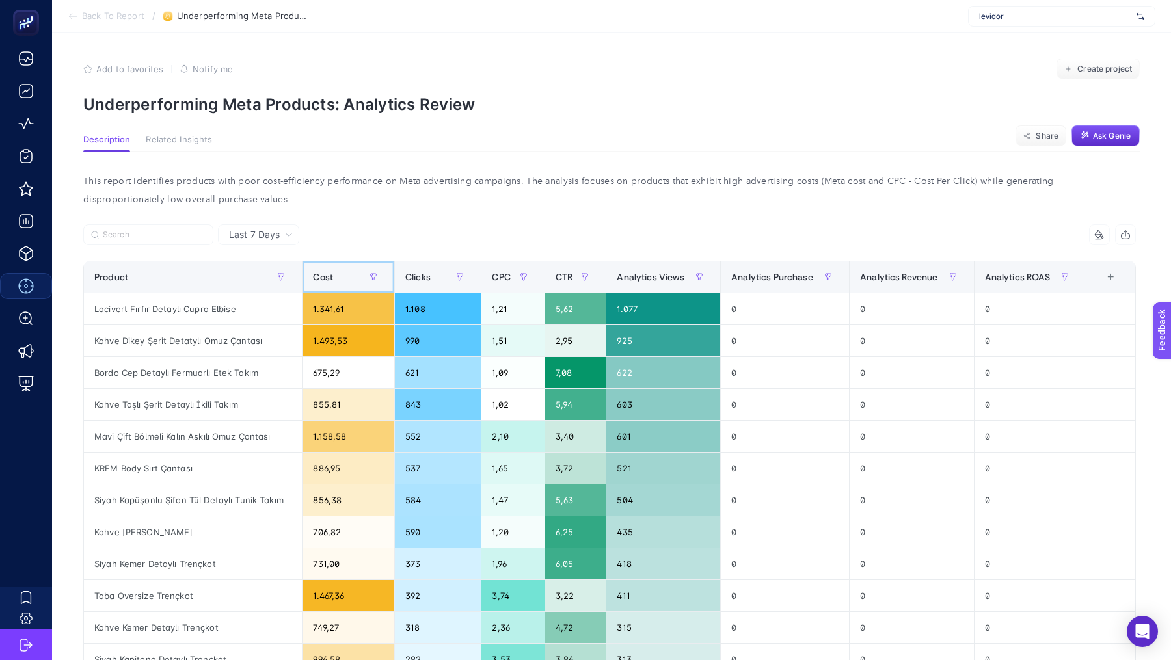
click at [339, 273] on div "Cost" at bounding box center [348, 277] width 71 height 21
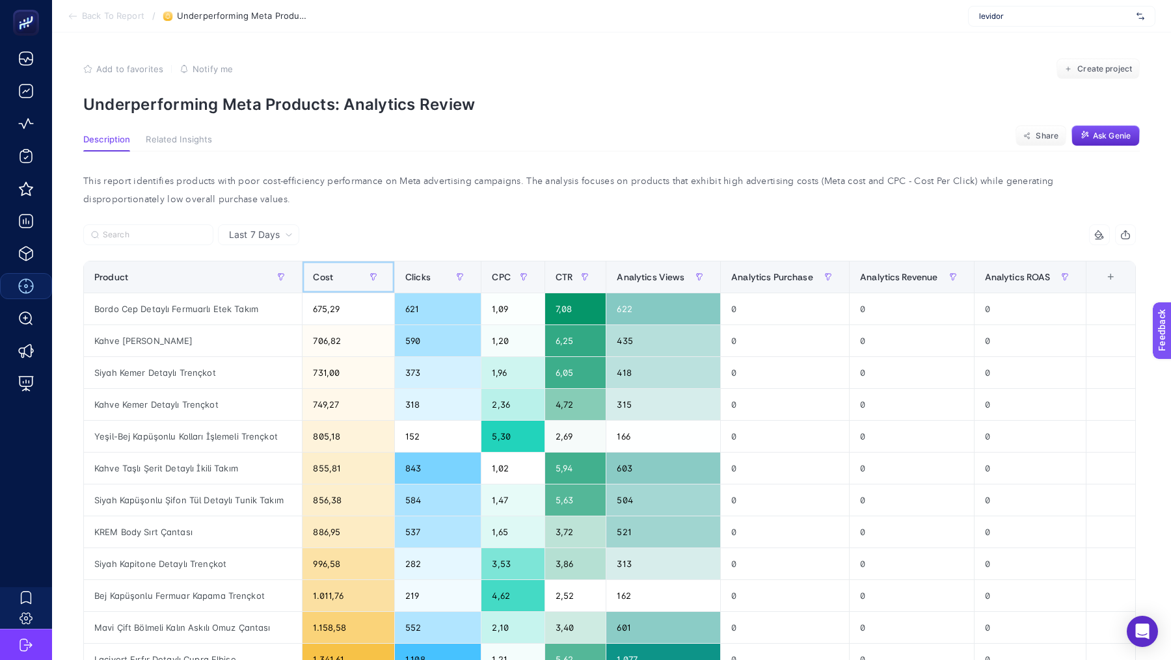
click at [339, 273] on div "Cost" at bounding box center [348, 277] width 71 height 21
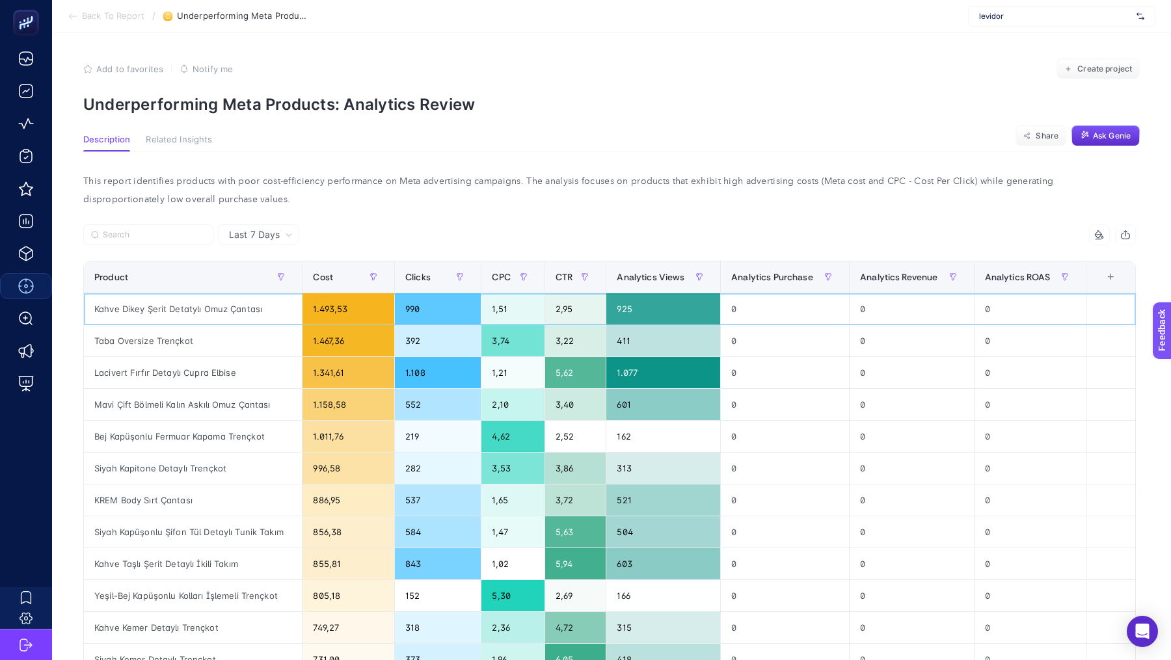
click at [178, 304] on div "Kahve Dikey Şerit Detatylı Omuz Çantası" at bounding box center [193, 308] width 218 height 31
click at [133, 338] on div "Taba Oversize Trençkot" at bounding box center [193, 340] width 218 height 31
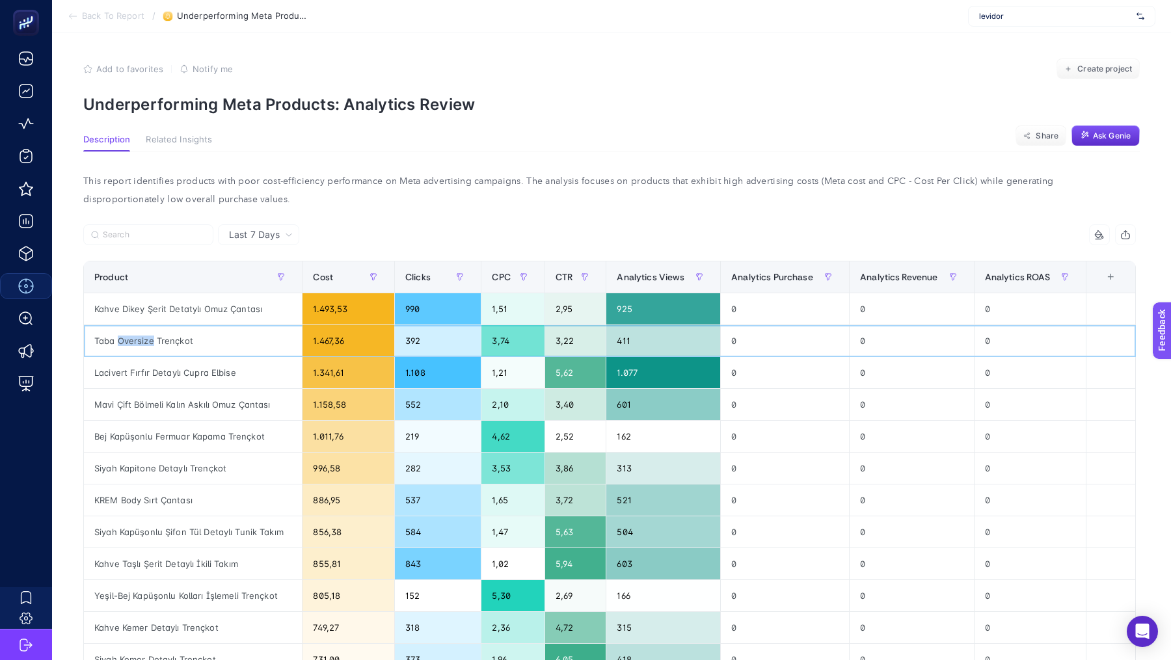
click at [133, 338] on div "Taba Oversize Trençkot" at bounding box center [193, 340] width 218 height 31
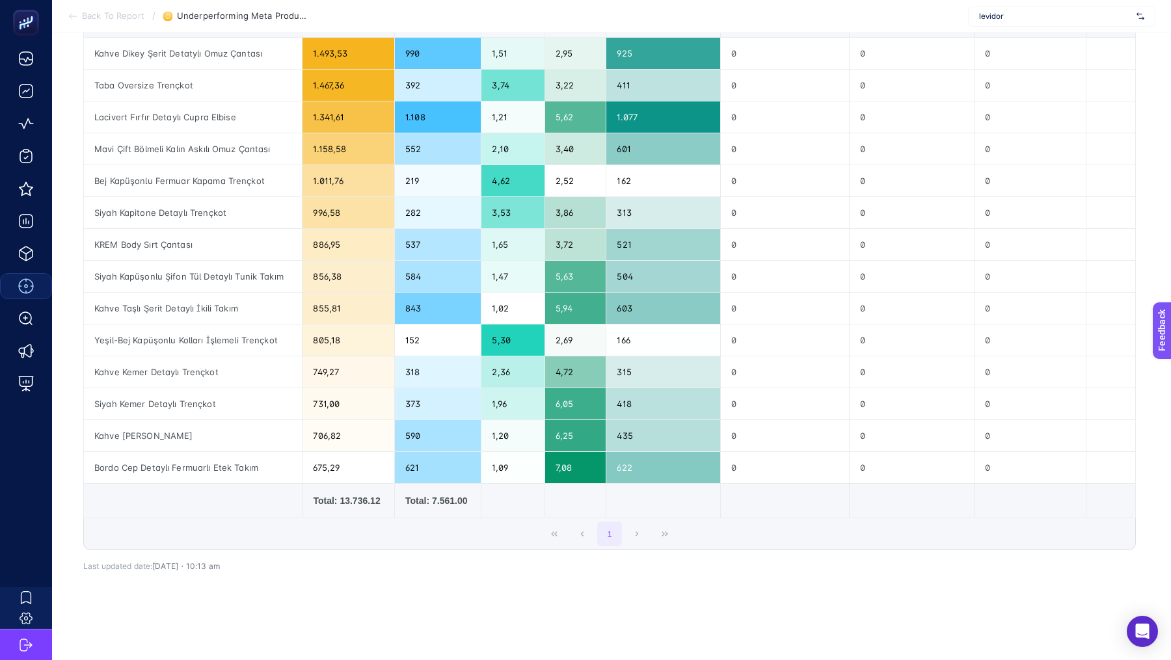
click at [350, 498] on div "Total: 13.736.12" at bounding box center [348, 500] width 71 height 13
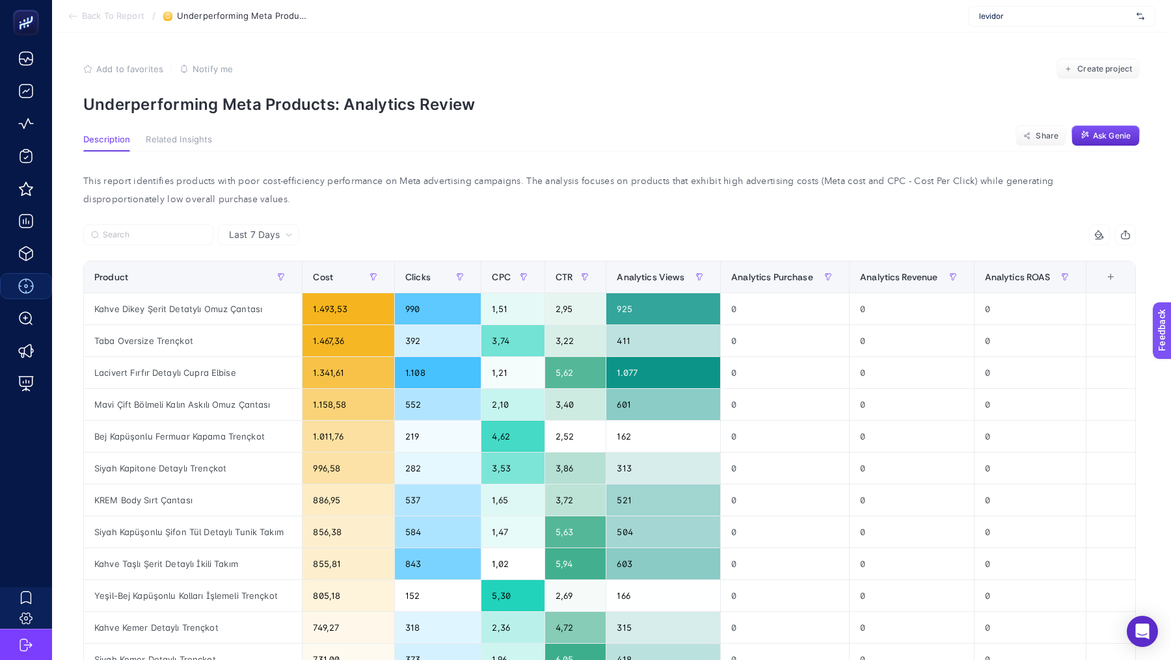
click at [100, 16] on span "Back To Report" at bounding box center [113, 16] width 62 height 10
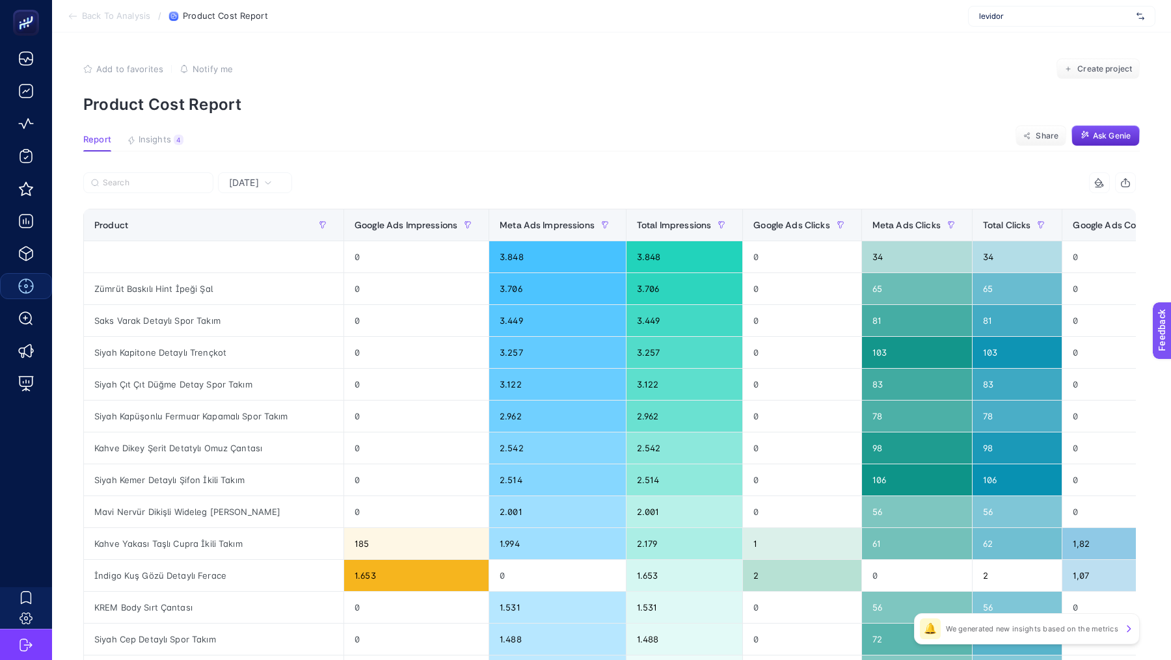
click at [98, 13] on span "Back To Analysis" at bounding box center [116, 16] width 68 height 10
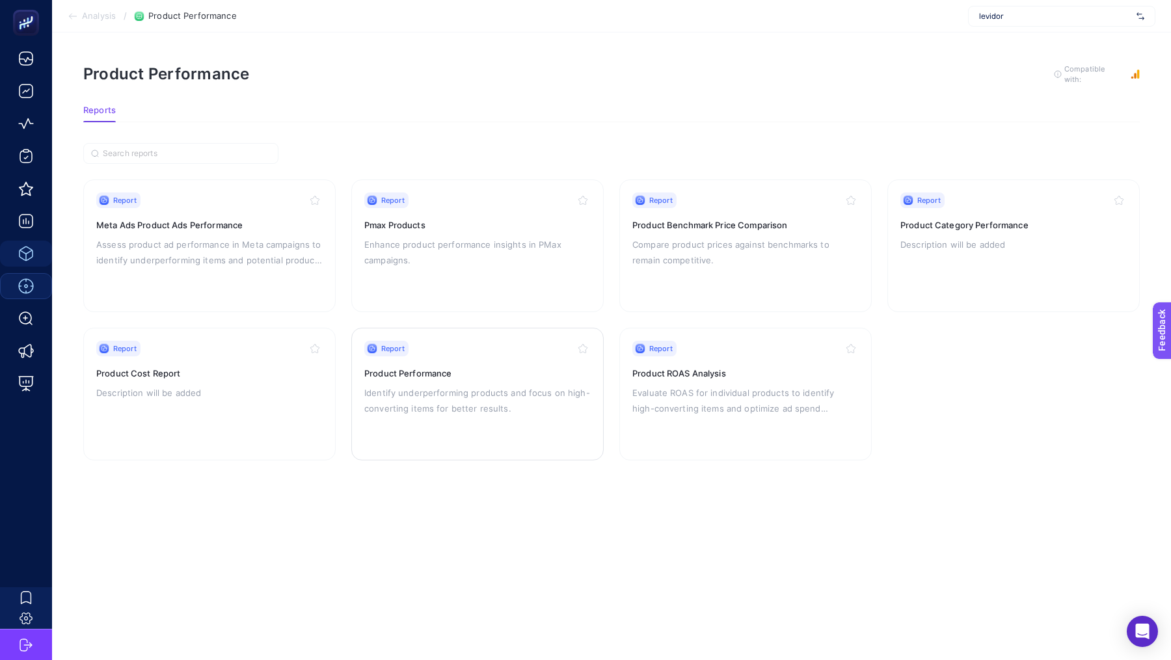
click at [473, 370] on h3 "Product Performance" at bounding box center [477, 373] width 226 height 13
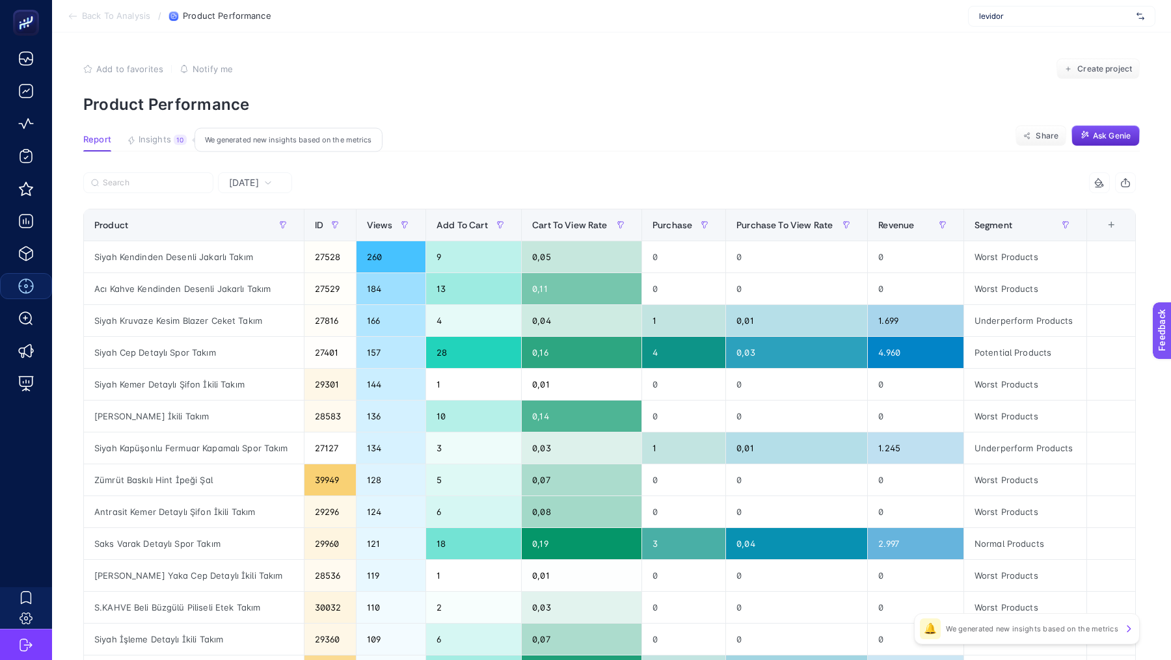
click at [155, 144] on span "Insights" at bounding box center [155, 140] width 33 height 10
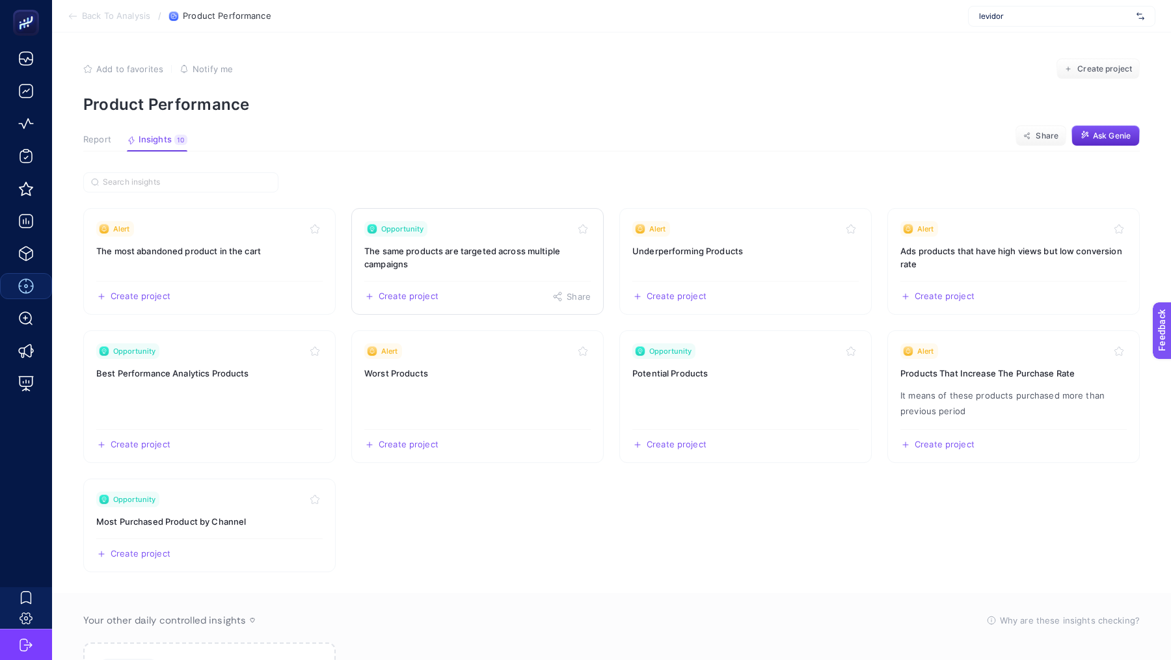
click at [478, 269] on h3 "The same products are targeted across multiple campaigns" at bounding box center [477, 258] width 226 height 26
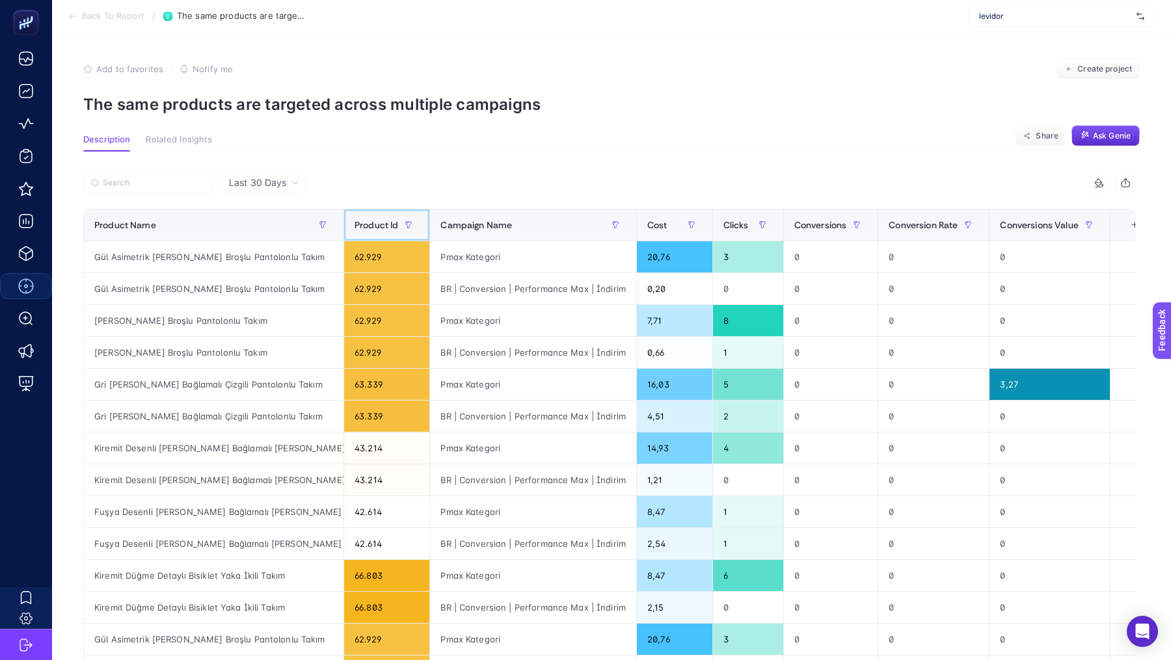
click at [359, 224] on span "Product Id" at bounding box center [376, 225] width 44 height 10
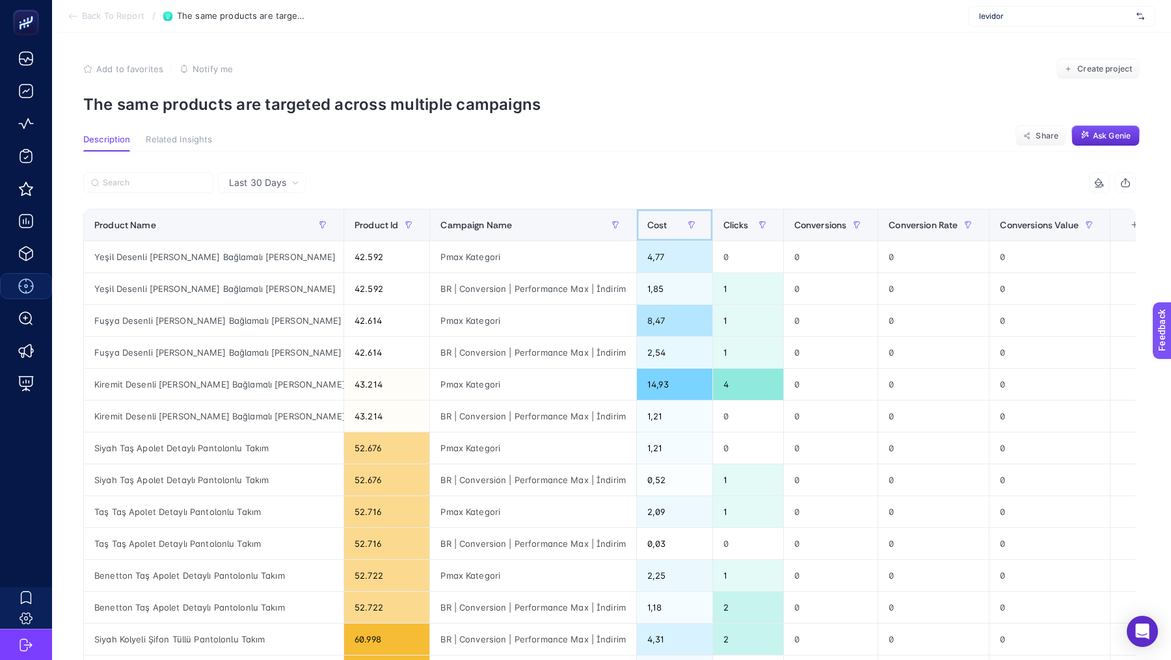
click at [658, 230] on div "Cost" at bounding box center [674, 225] width 55 height 21
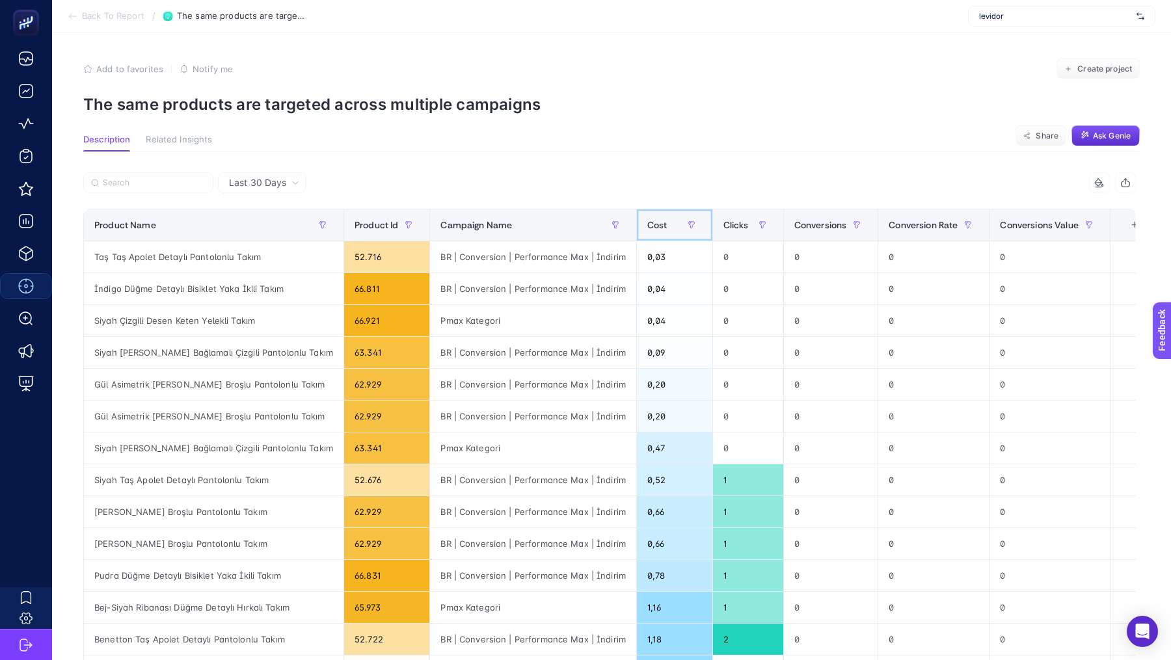
click at [653, 229] on div "Cost" at bounding box center [674, 225] width 55 height 21
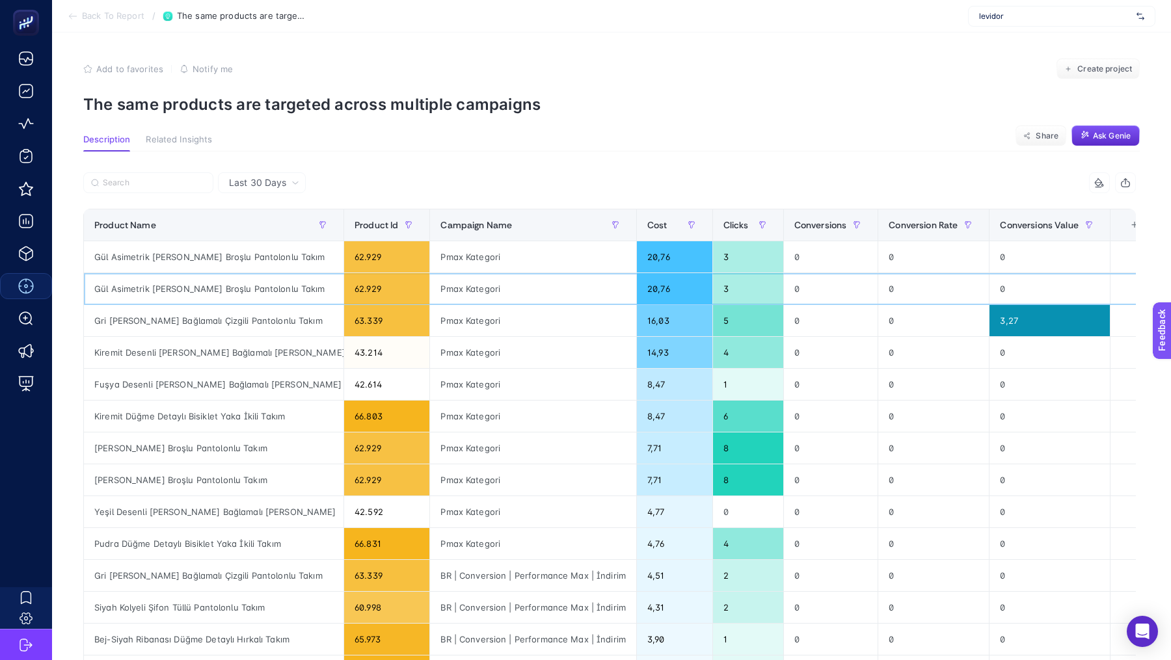
click at [117, 292] on div "Gül Asimetrik [PERSON_NAME] Broşlu Pantolonlu Takım" at bounding box center [213, 288] width 259 height 31
click at [125, 261] on div "Gül Asimetrik [PERSON_NAME] Broşlu Pantolonlu Takım" at bounding box center [213, 256] width 259 height 31
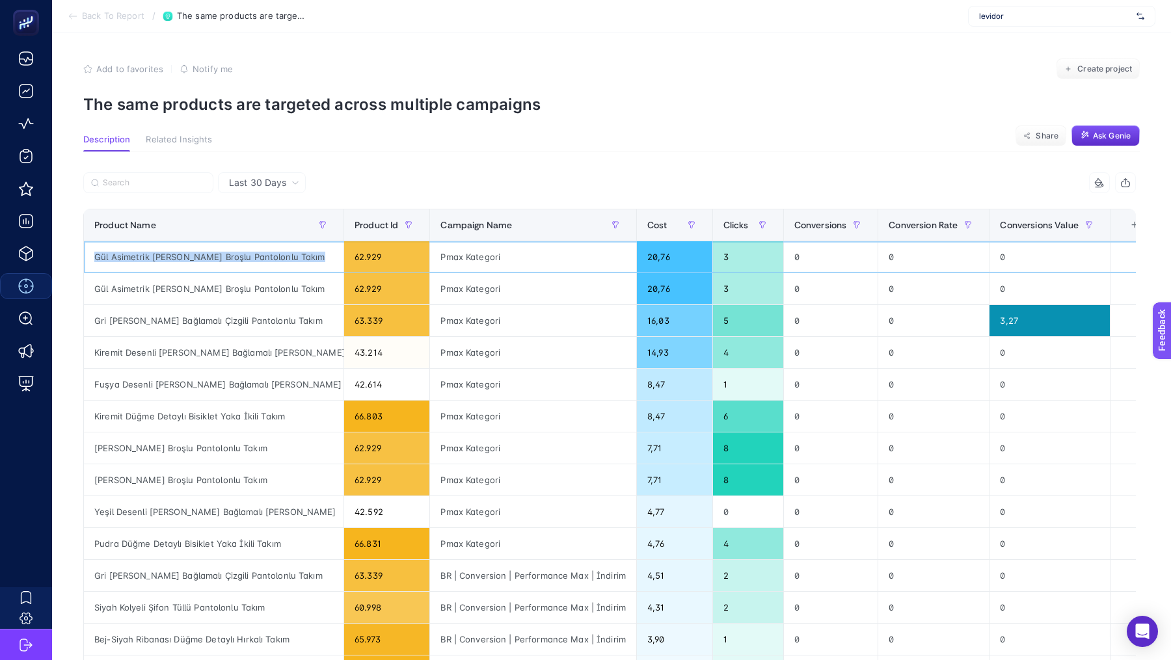
click at [125, 261] on div "Gül Asimetrik [PERSON_NAME] Broşlu Pantolonlu Takım" at bounding box center [213, 256] width 259 height 31
click at [158, 281] on div at bounding box center [185, 285] width 124 height 26
click at [172, 289] on div at bounding box center [185, 285] width 124 height 26
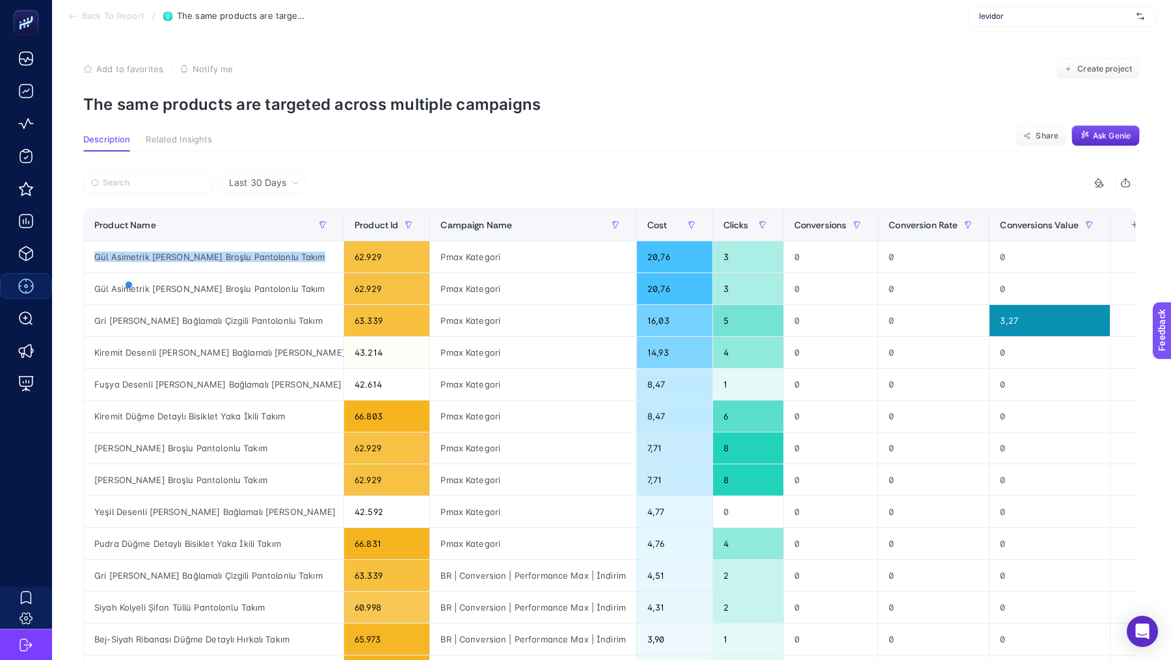
click at [172, 289] on div at bounding box center [185, 285] width 124 height 26
click at [481, 171] on div "Last 30 Days 6 items selected Product Name Product Id Campaign Name Cost Clicks…" at bounding box center [609, 593] width 1073 height 882
click at [284, 185] on span "Last 30 Days" at bounding box center [257, 182] width 57 height 13
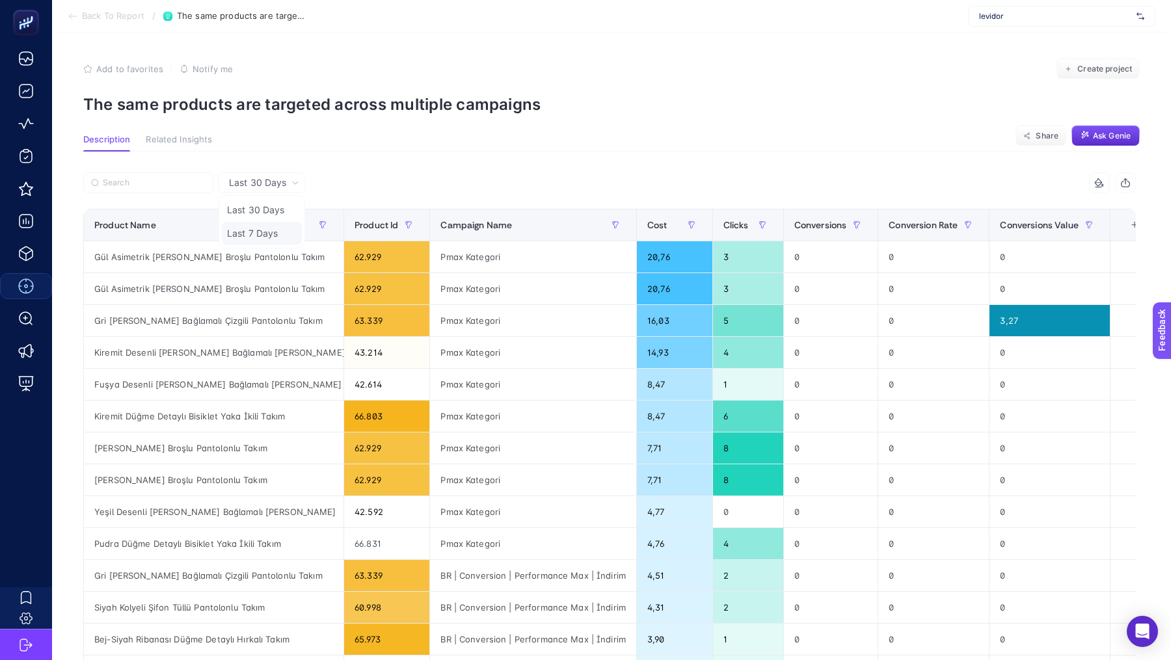
click at [256, 232] on li "Last 7 Days" at bounding box center [262, 233] width 80 height 23
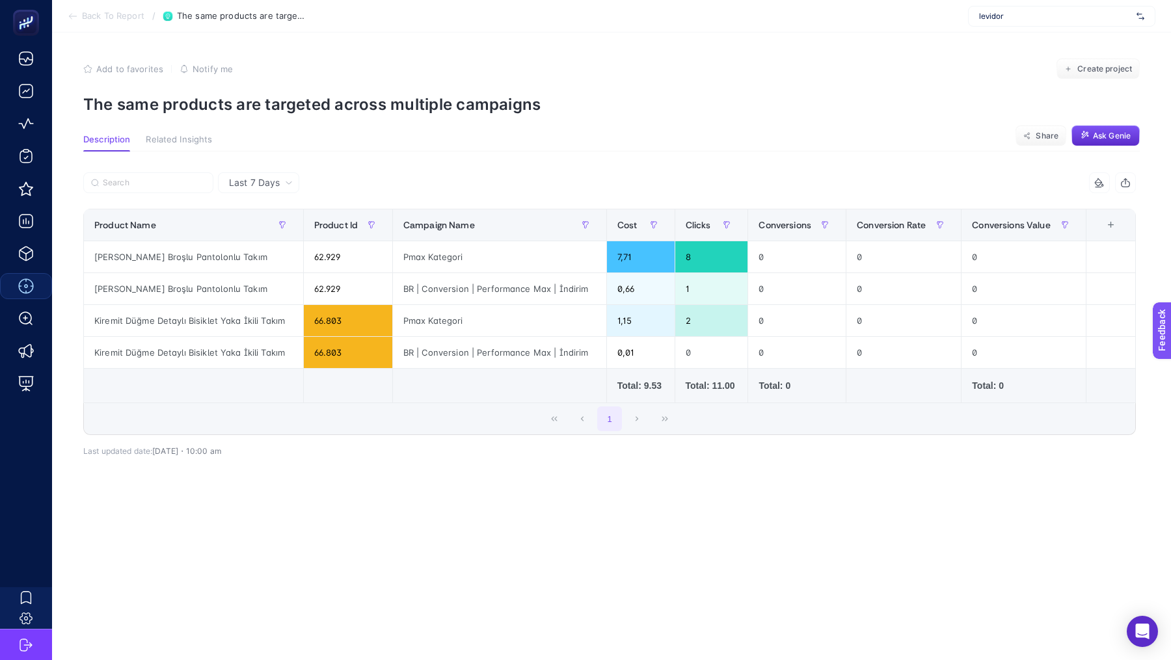
click at [278, 185] on span "Last 7 Days" at bounding box center [254, 182] width 51 height 13
click at [256, 211] on li "Last 30 Days" at bounding box center [258, 209] width 73 height 23
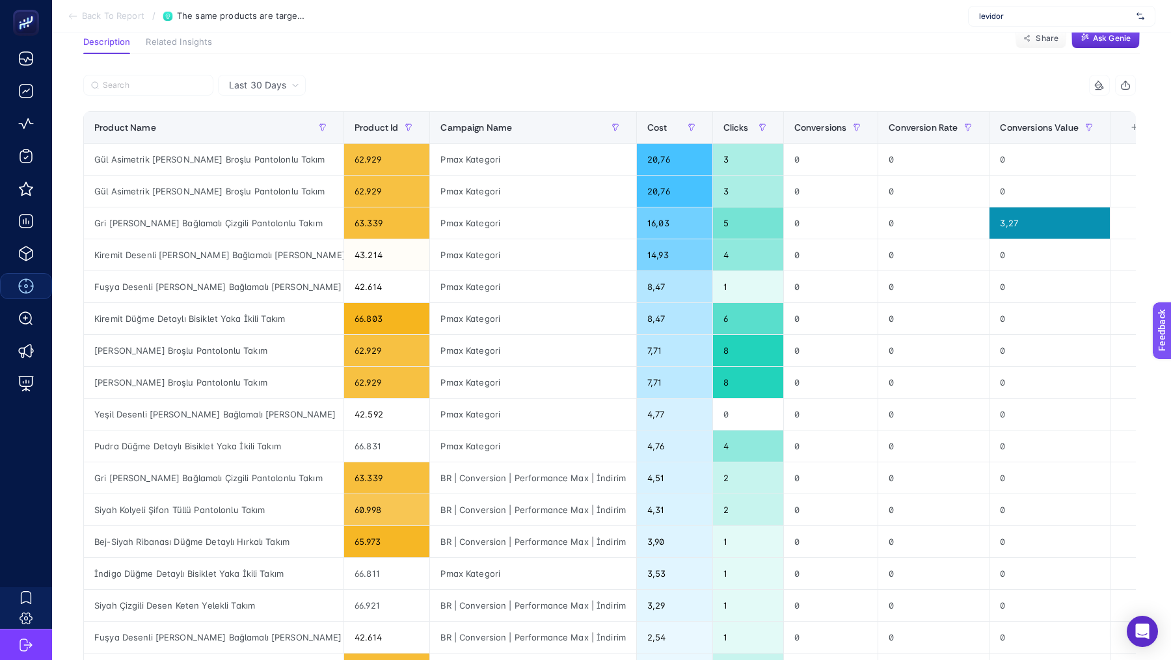
scroll to position [94, 0]
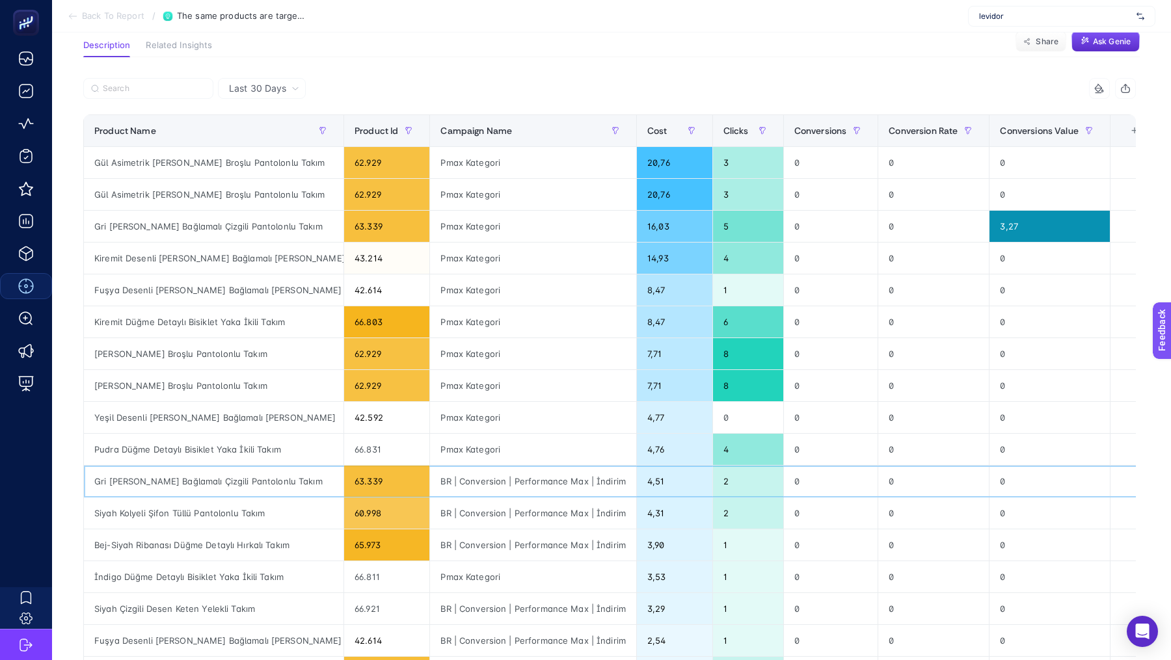
click at [239, 472] on div "Gri [PERSON_NAME] Bağlamalı Çizgili Pantolonlu Takım" at bounding box center [213, 481] width 259 height 31
click at [637, 482] on div "4,51" at bounding box center [674, 481] width 75 height 31
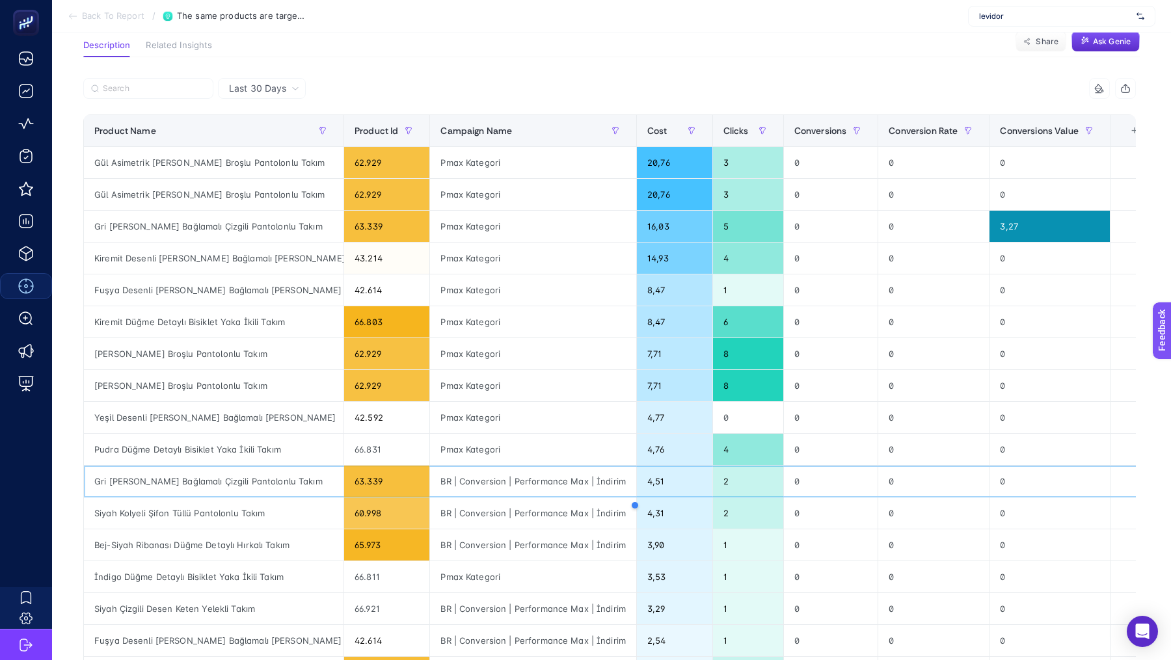
click at [211, 473] on div "Gri [PERSON_NAME] Bağlamalı Çizgili Pantolonlu Takım" at bounding box center [213, 481] width 259 height 31
click at [224, 220] on div "Gri [PERSON_NAME] Bağlamalı Çizgili Pantolonlu Takım" at bounding box center [213, 226] width 259 height 31
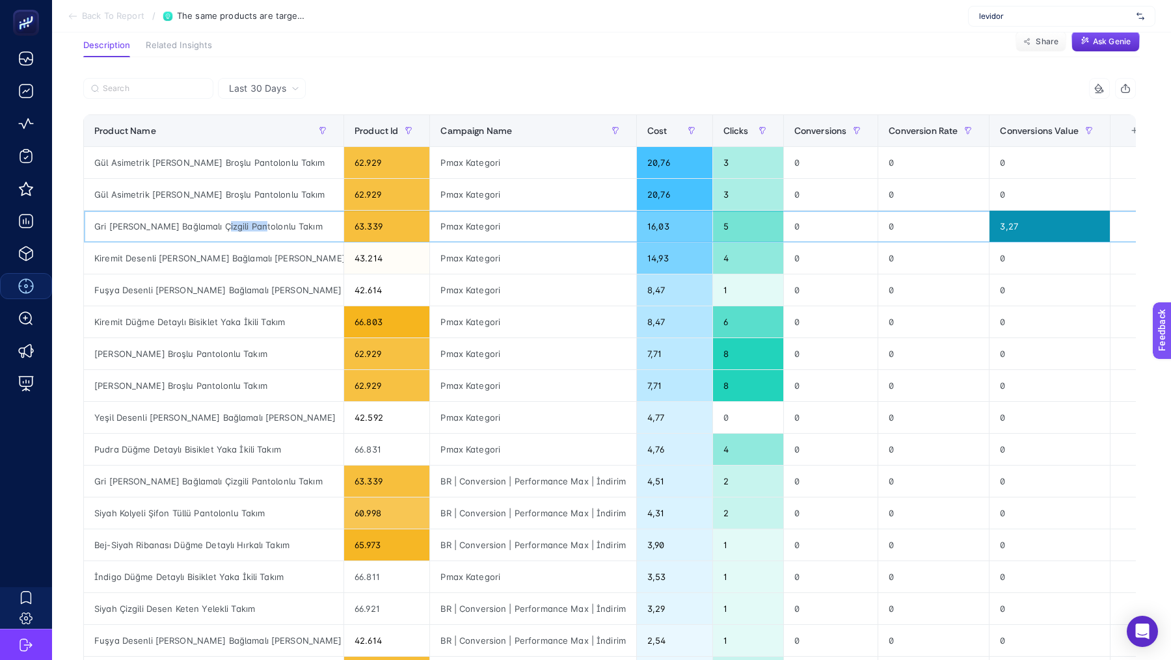
click at [224, 220] on div "Gri [PERSON_NAME] Bağlamalı Çizgili Pantolonlu Takım" at bounding box center [213, 226] width 259 height 31
click at [196, 489] on div "Gri [PERSON_NAME] Bağlamalı Çizgili Pantolonlu Takım" at bounding box center [213, 481] width 259 height 31
click at [194, 475] on div "Gri [PERSON_NAME] Bağlamalı Çizgili Pantolonlu Takım" at bounding box center [213, 481] width 259 height 31
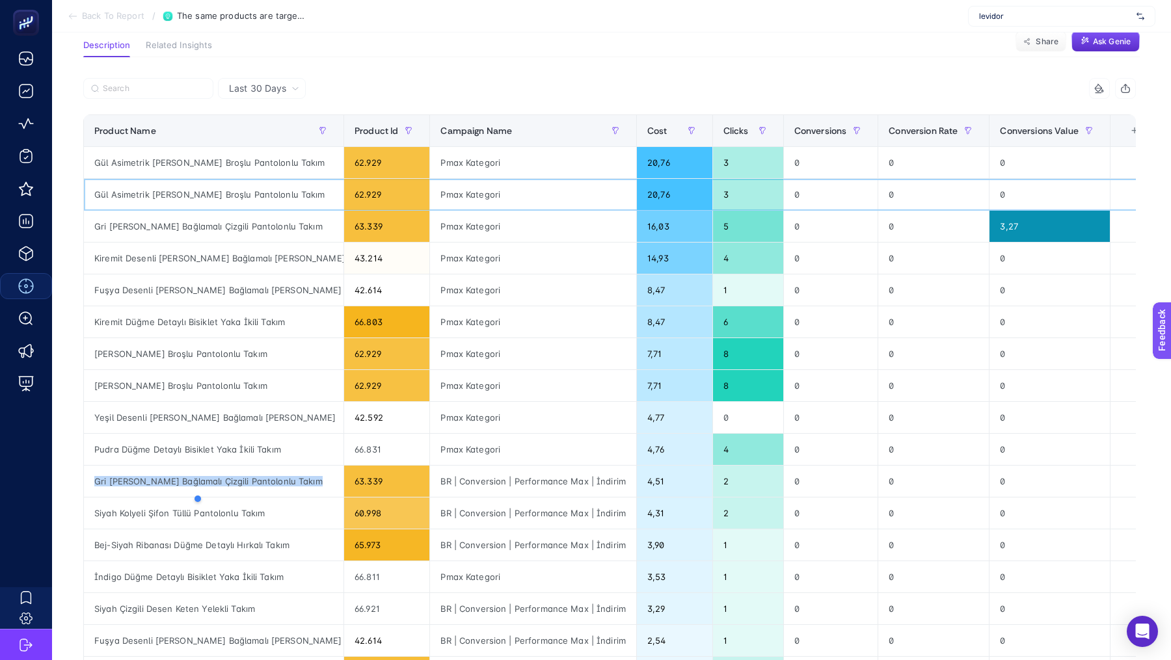
click at [120, 194] on div "Gül Asimetrik [PERSON_NAME] Broşlu Pantolonlu Takım" at bounding box center [213, 194] width 259 height 31
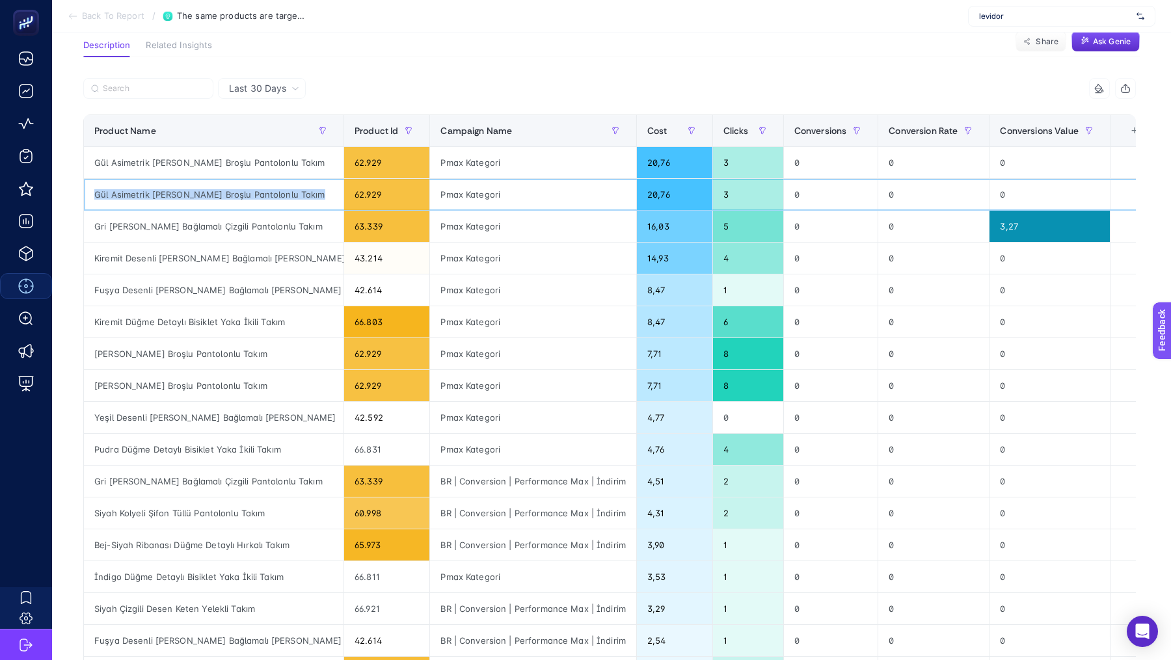
click at [120, 194] on div "Gül Asimetrik [PERSON_NAME] Broşlu Pantolonlu Takım" at bounding box center [213, 194] width 259 height 31
click at [134, 164] on div "Gül Asimetrik [PERSON_NAME] Broşlu Pantolonlu Takım" at bounding box center [213, 162] width 259 height 31
